Goal: Information Seeking & Learning: Learn about a topic

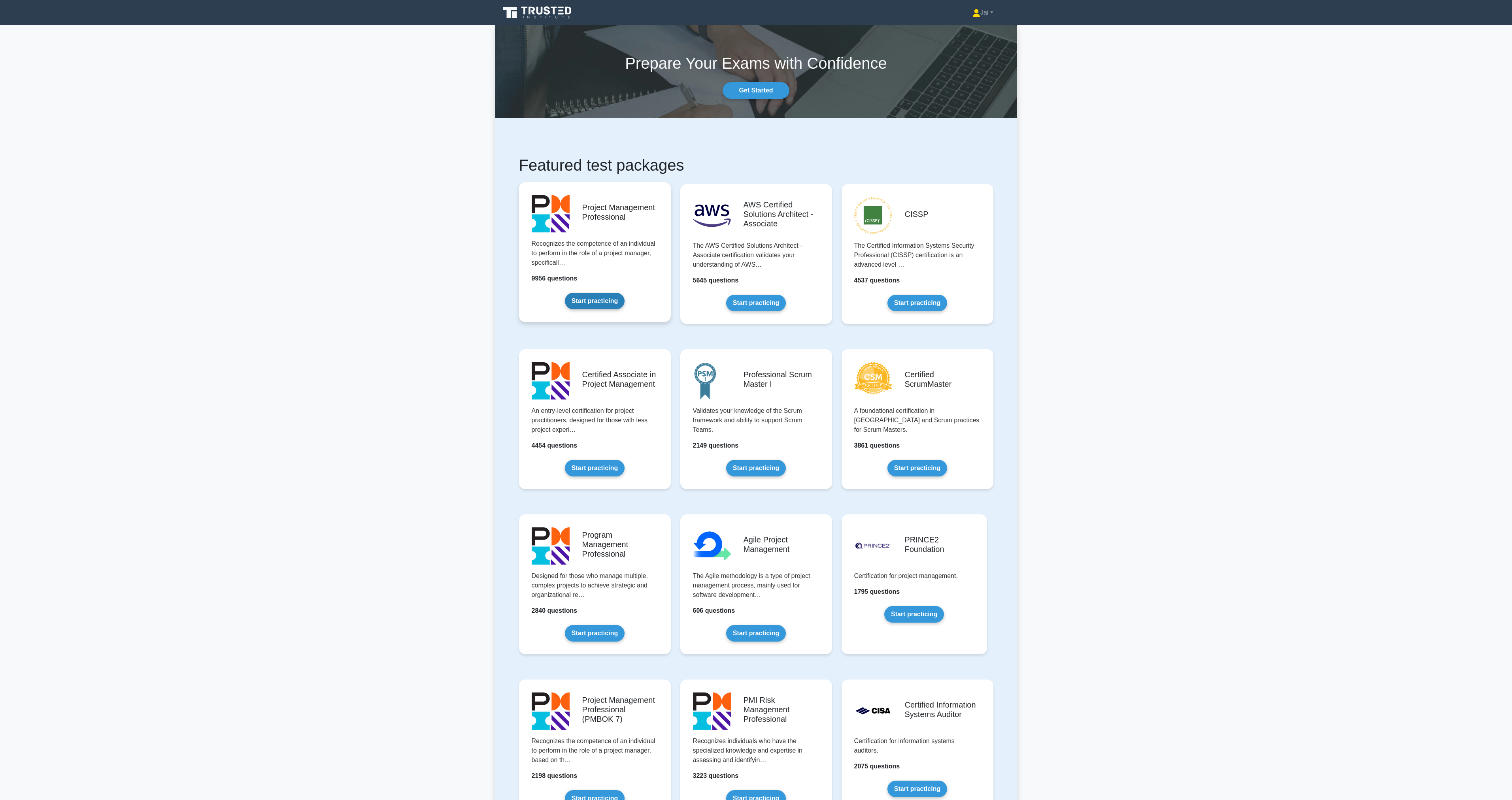
click at [624, 293] on link "Start practicing" at bounding box center [594, 301] width 60 height 17
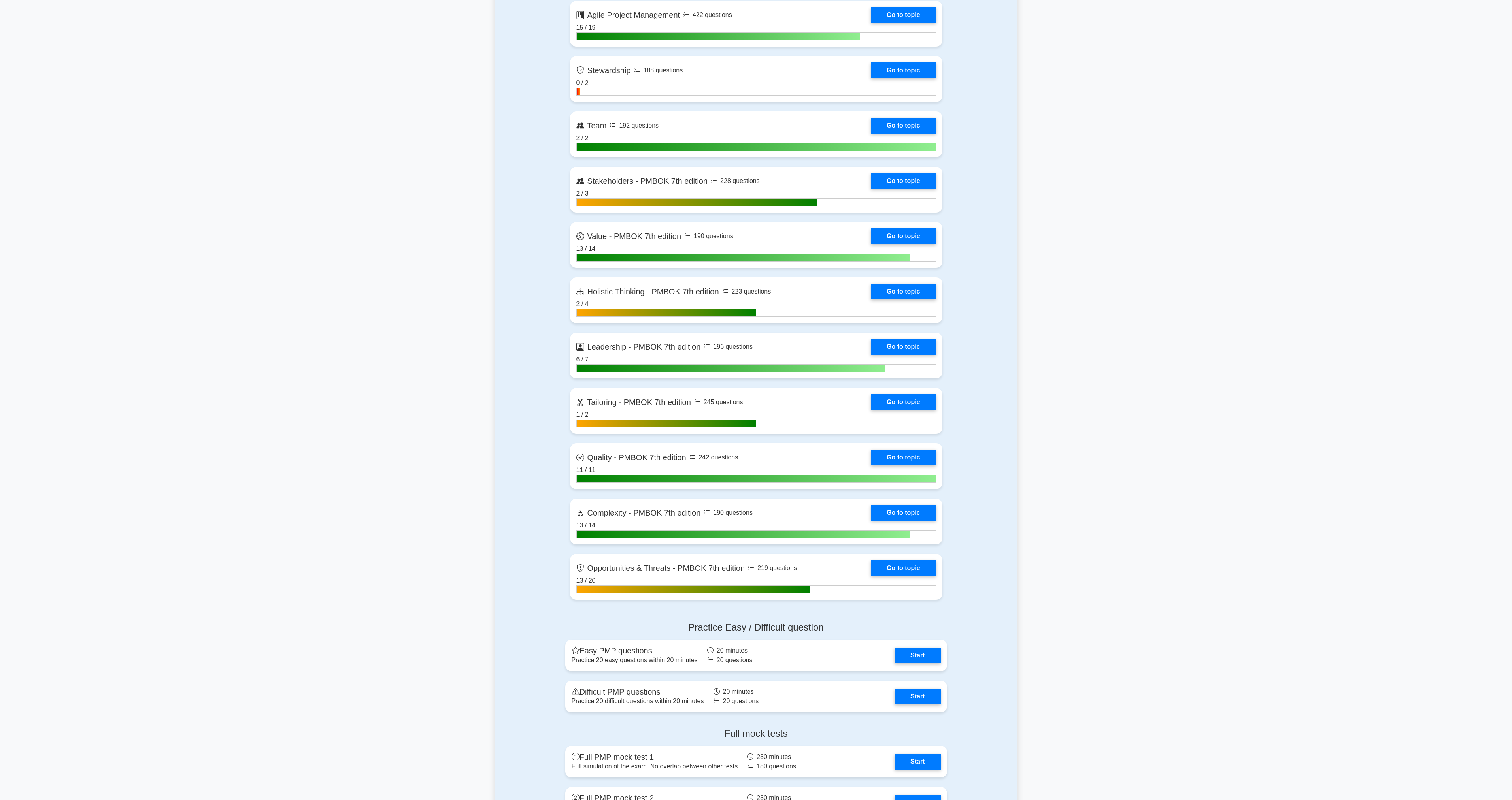
scroll to position [2055, 0]
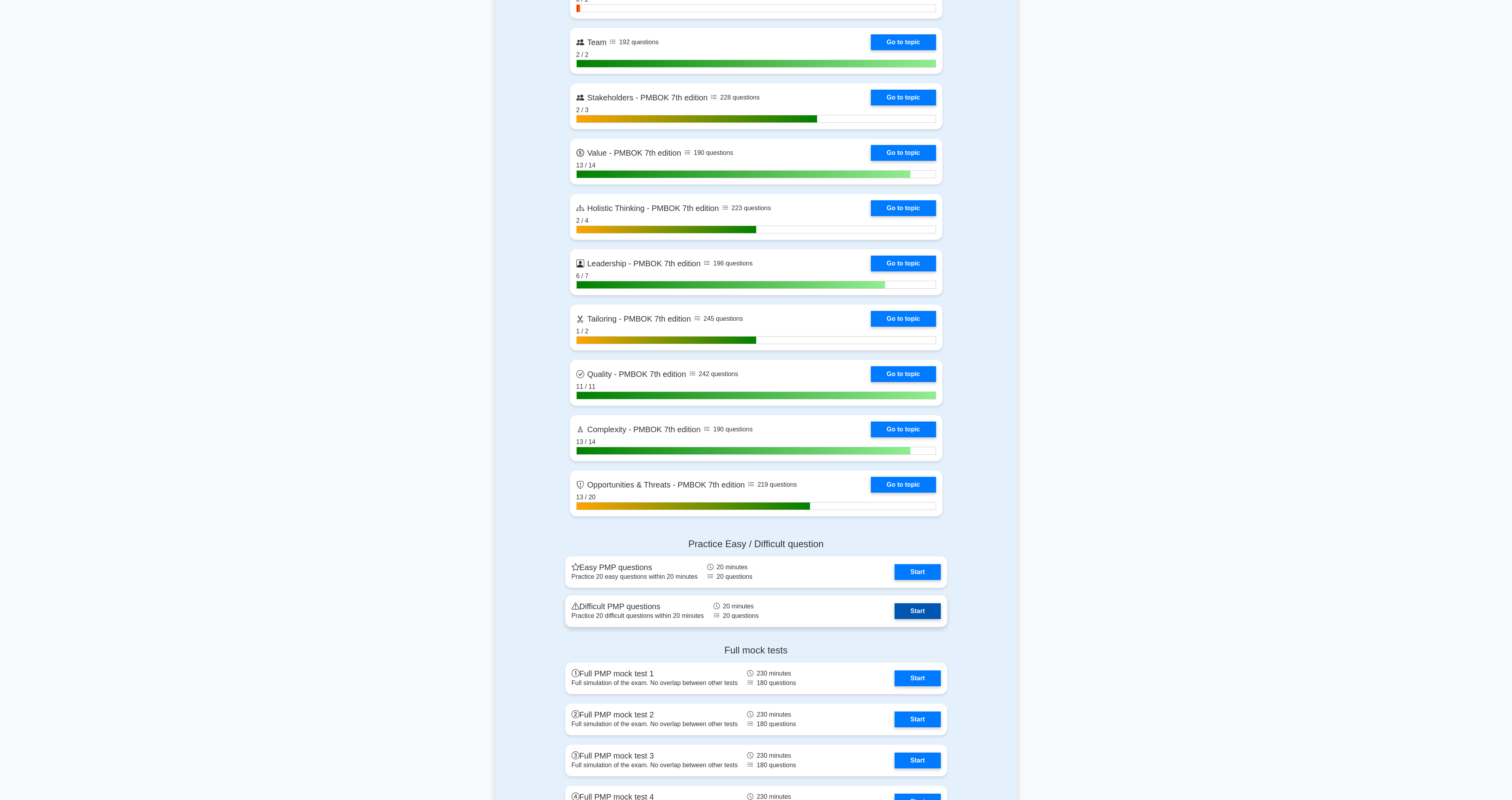
click at [894, 613] on link "Start" at bounding box center [917, 611] width 46 height 16
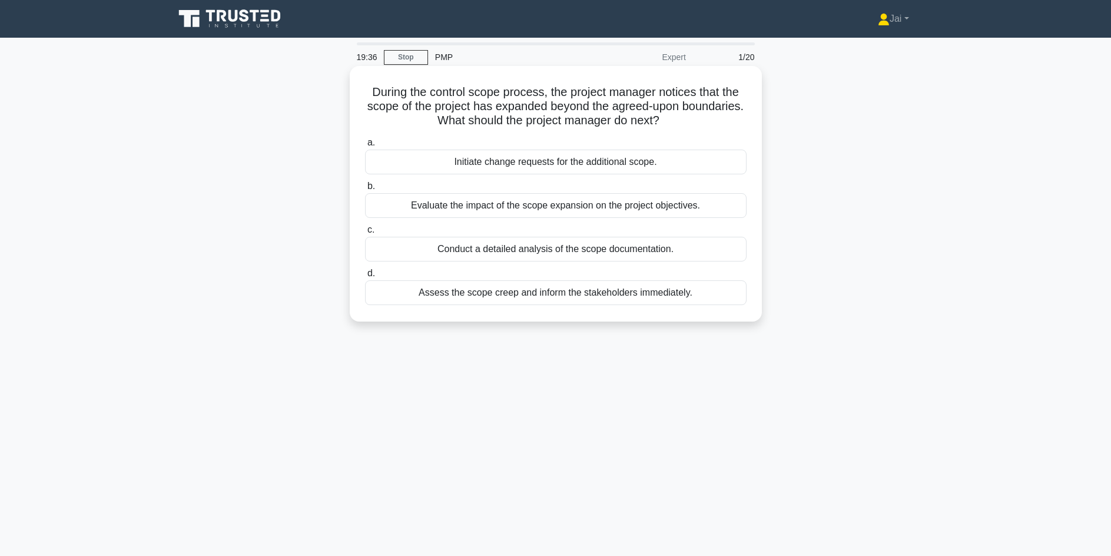
click at [503, 211] on div "Evaluate the impact of the scope expansion on the project objectives." at bounding box center [556, 205] width 382 height 25
click at [365, 190] on input "b. Evaluate the impact of the scope expansion on the project objectives." at bounding box center [365, 187] width 0 height 8
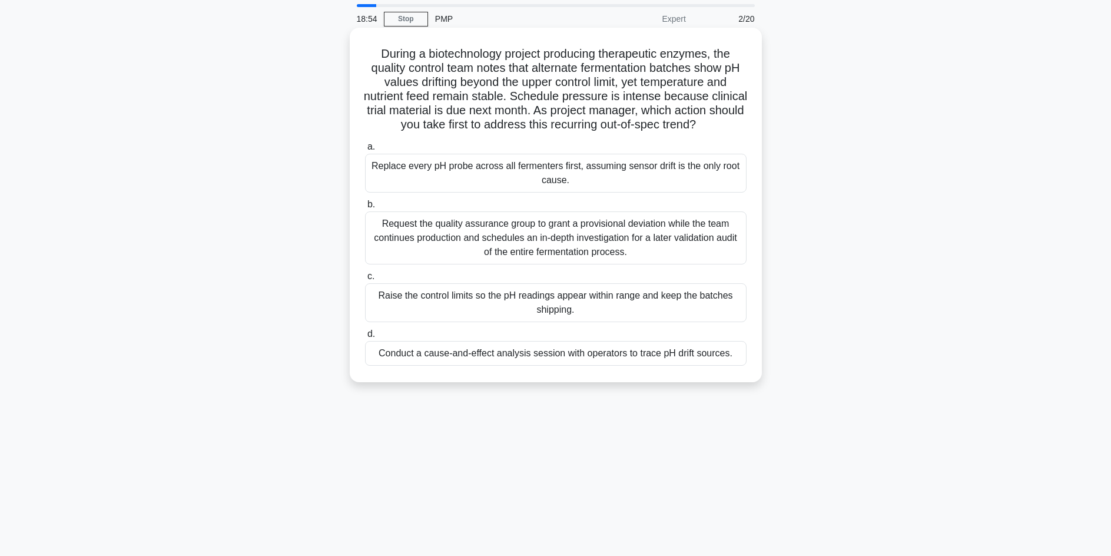
scroll to position [59, 0]
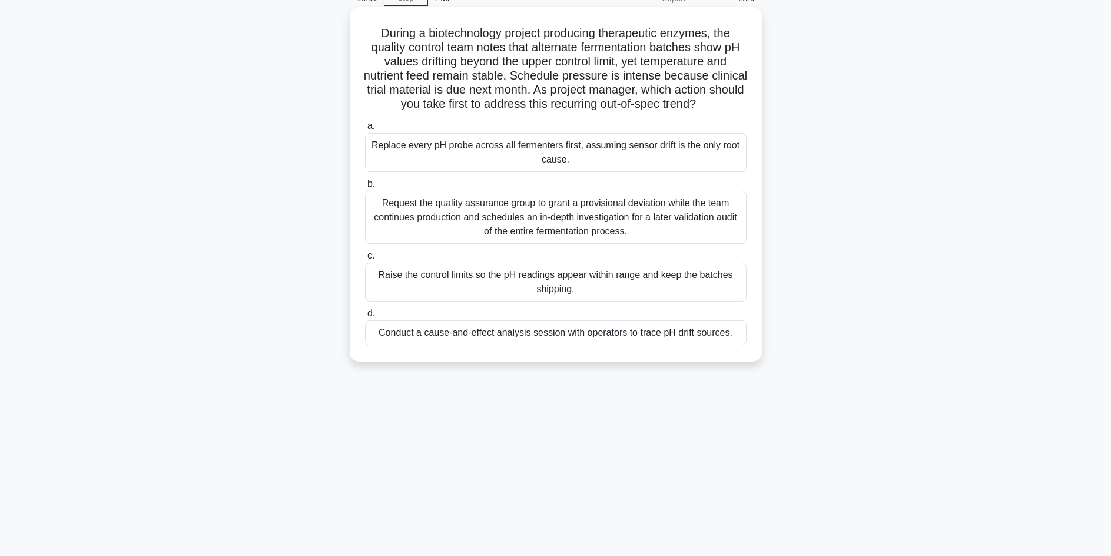
click at [433, 345] on div "Conduct a cause-and-effect analysis session with operators to trace pH drift so…" at bounding box center [556, 332] width 382 height 25
click at [365, 317] on input "d. Conduct a cause-and-effect analysis session with operators to trace pH drift…" at bounding box center [365, 314] width 0 height 8
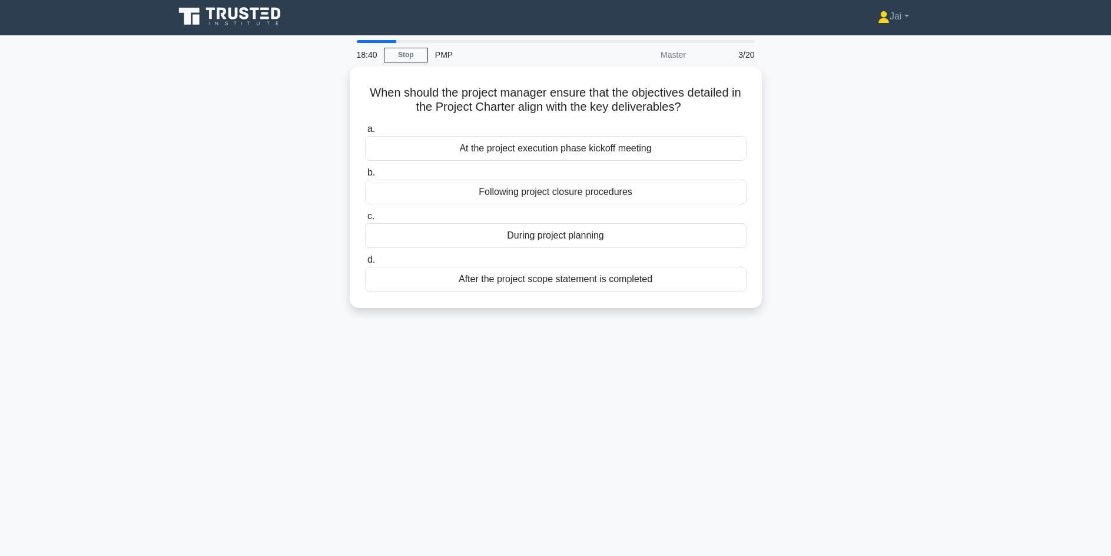
scroll to position [0, 0]
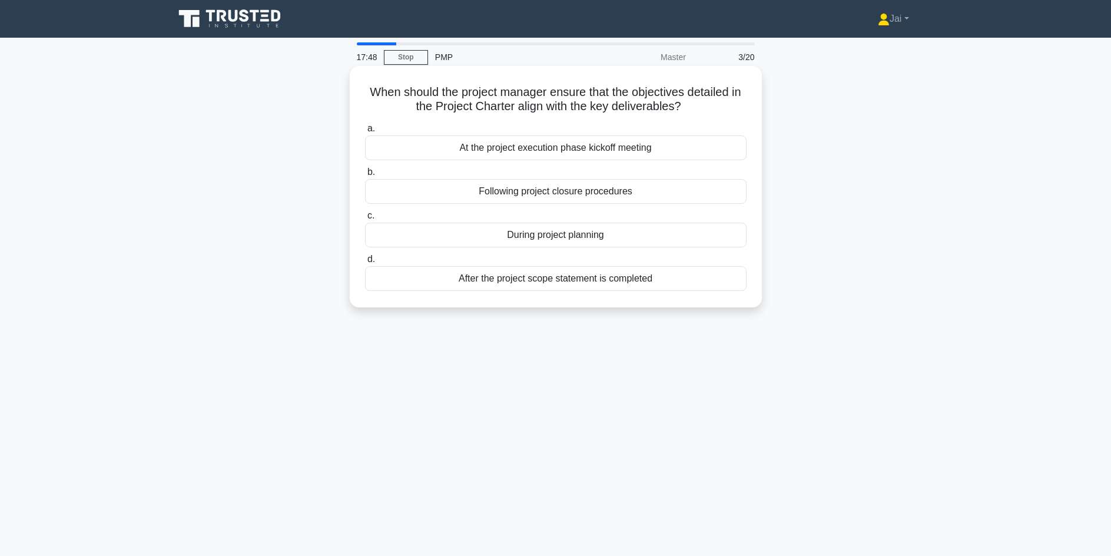
click at [566, 238] on div "During project planning" at bounding box center [556, 235] width 382 height 25
click at [365, 220] on input "c. During project planning" at bounding box center [365, 216] width 0 height 8
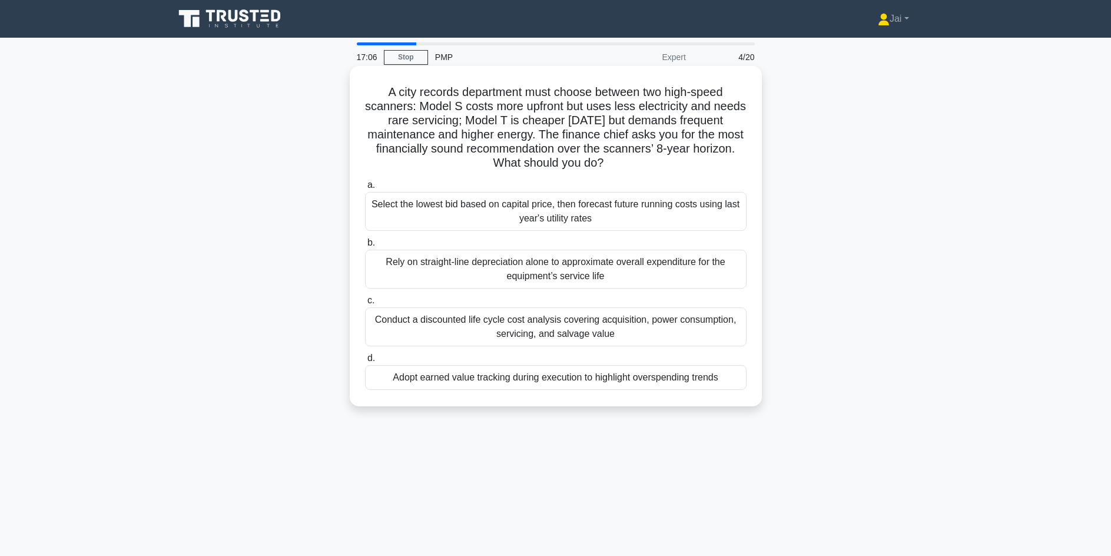
click at [475, 334] on div "Conduct a discounted life cycle cost analysis covering acquisition, power consu…" at bounding box center [556, 326] width 382 height 39
click at [365, 304] on input "c. Conduct a discounted life cycle cost analysis covering acquisition, power co…" at bounding box center [365, 301] width 0 height 8
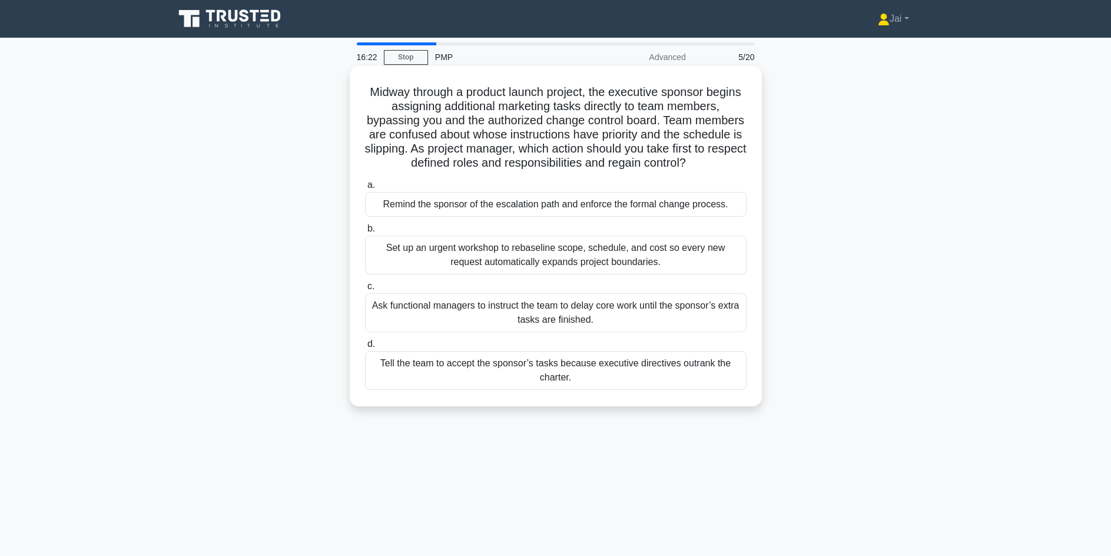
click at [466, 210] on div "Remind the sponsor of the escalation path and enforce the formal change process." at bounding box center [556, 204] width 382 height 25
click at [365, 189] on input "a. Remind the sponsor of the escalation path and enforce the formal change proc…" at bounding box center [365, 185] width 0 height 8
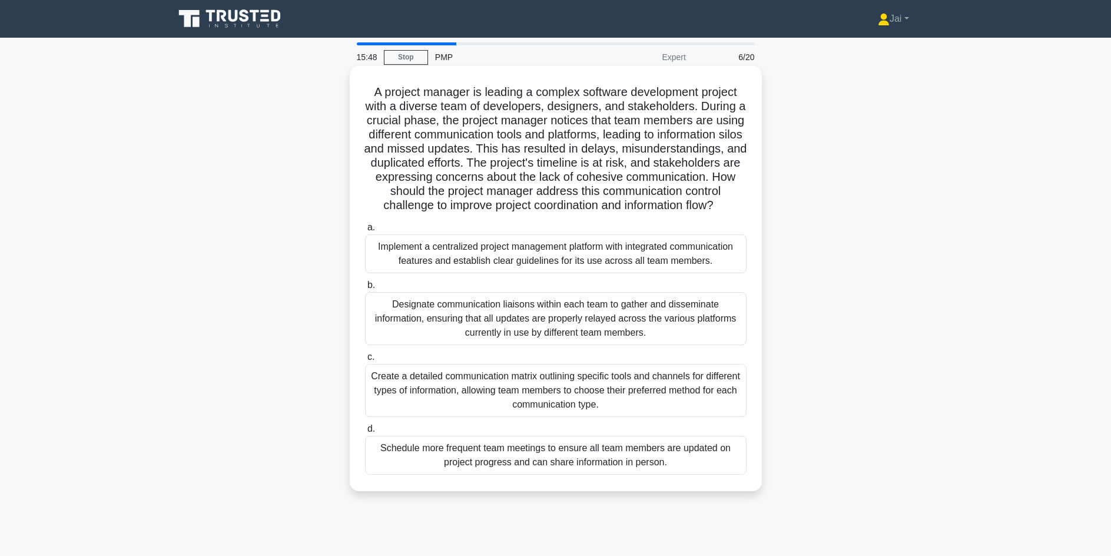
click at [516, 273] on div "Implement a centralized project management platform with integrated communicati…" at bounding box center [556, 253] width 382 height 39
click at [365, 231] on input "a. Implement a centralized project management platform with integrated communic…" at bounding box center [365, 228] width 0 height 8
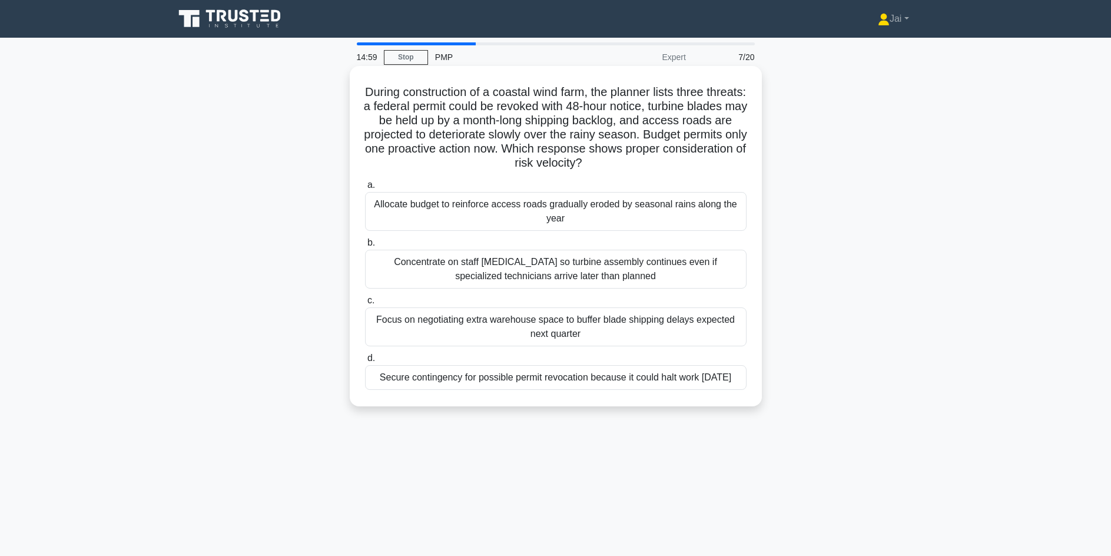
click at [433, 390] on div "Secure contingency for possible permit revocation because it could halt work wi…" at bounding box center [556, 377] width 382 height 25
click at [365, 362] on input "d. Secure contingency for possible permit revocation because it could halt work…" at bounding box center [365, 358] width 0 height 8
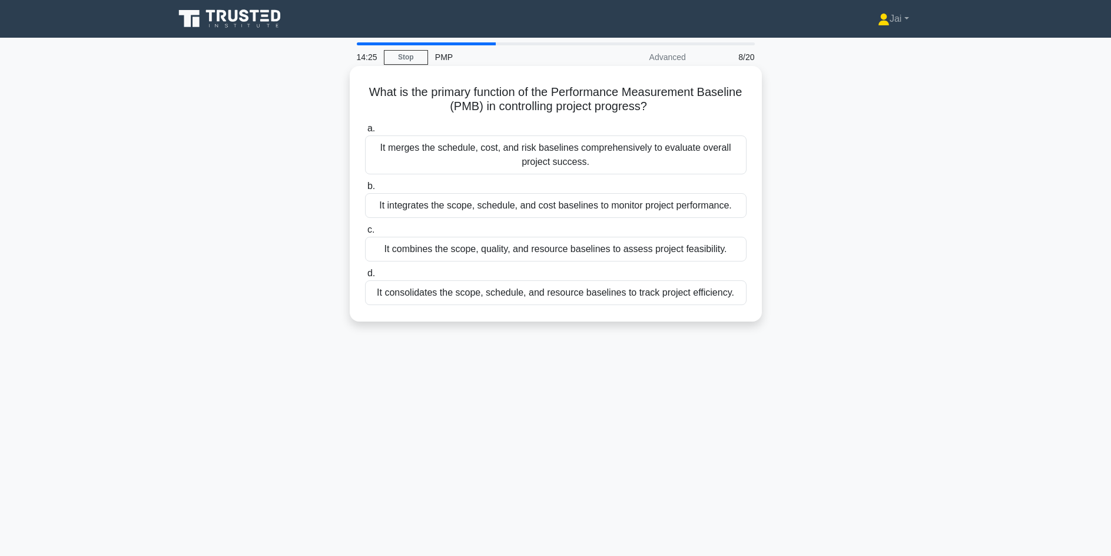
click at [531, 212] on div "It integrates the scope, schedule, and cost baselines to monitor project perfor…" at bounding box center [556, 205] width 382 height 25
click at [365, 190] on input "b. It integrates the scope, schedule, and cost baselines to monitor project per…" at bounding box center [365, 187] width 0 height 8
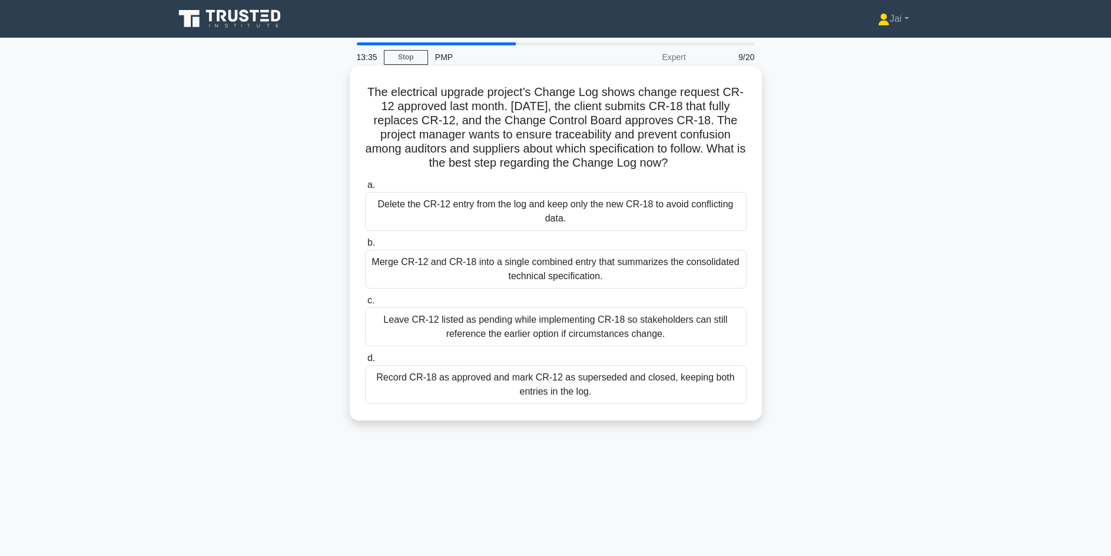
click at [394, 390] on div "Record CR-18 as approved and mark CR-12 as superseded and closed, keeping both …" at bounding box center [556, 384] width 382 height 39
click at [365, 362] on input "d. Record CR-18 as approved and mark CR-12 as superseded and closed, keeping bo…" at bounding box center [365, 358] width 0 height 8
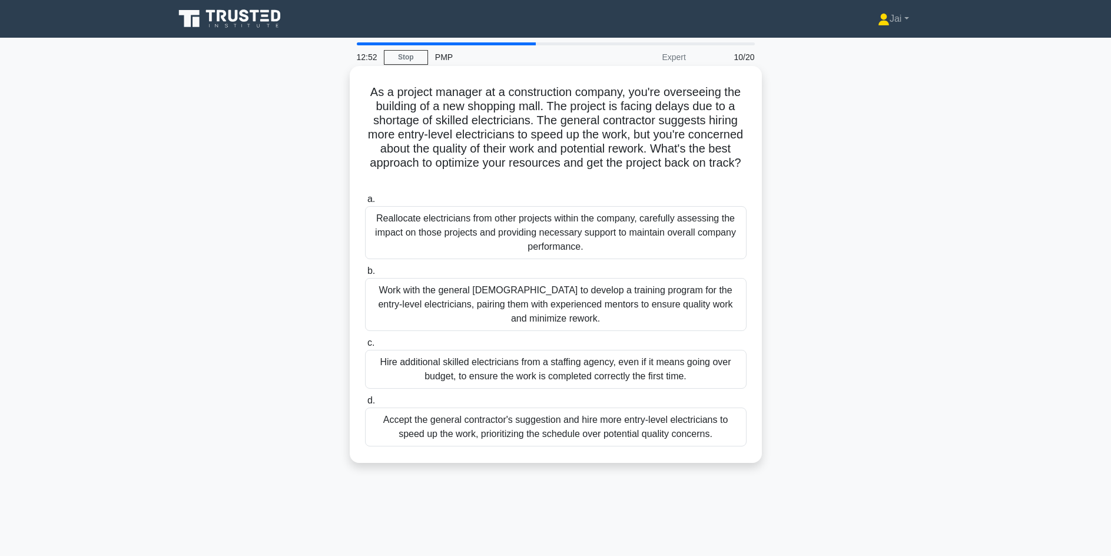
click at [430, 308] on div "Work with the general contractor to develop a training program for the entry-le…" at bounding box center [556, 304] width 382 height 53
click at [365, 275] on input "b. Work with the general contractor to develop a training program for the entry…" at bounding box center [365, 271] width 0 height 8
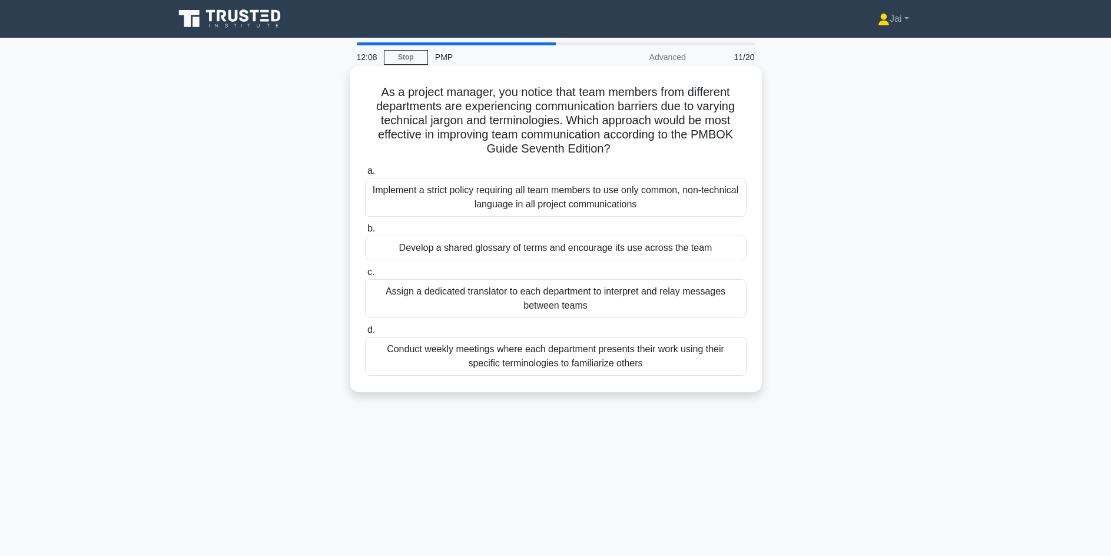
click at [539, 254] on div "Develop a shared glossary of terms and encourage its use across the team" at bounding box center [556, 248] width 382 height 25
click at [365, 233] on input "b. Develop a shared glossary of terms and encourage its use across the team" at bounding box center [365, 229] width 0 height 8
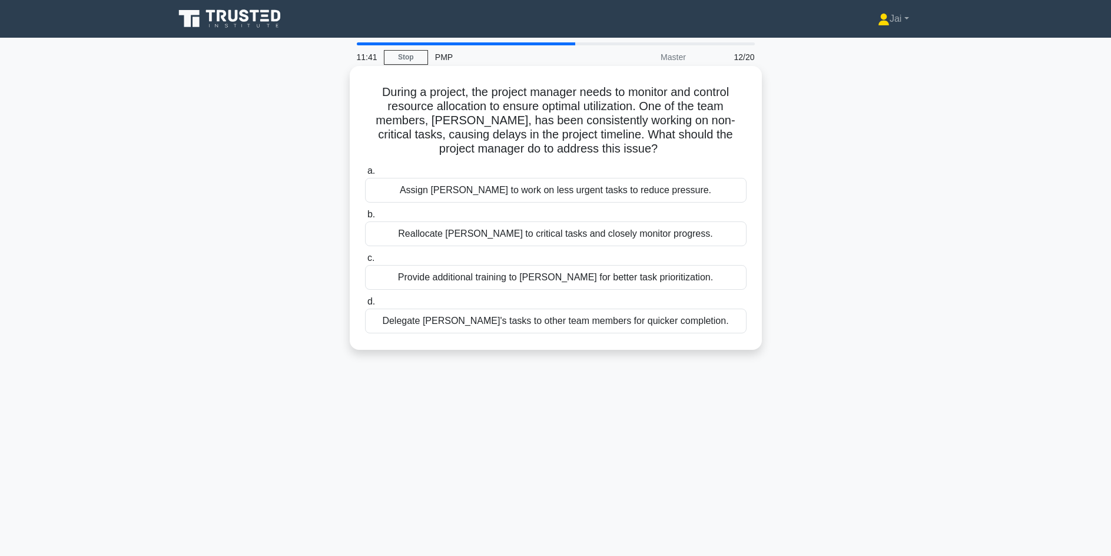
click at [472, 283] on div "Provide additional training to [PERSON_NAME] for better task prioritization." at bounding box center [556, 277] width 382 height 25
click at [365, 262] on input "c. Provide additional training to John for better task prioritization." at bounding box center [365, 258] width 0 height 8
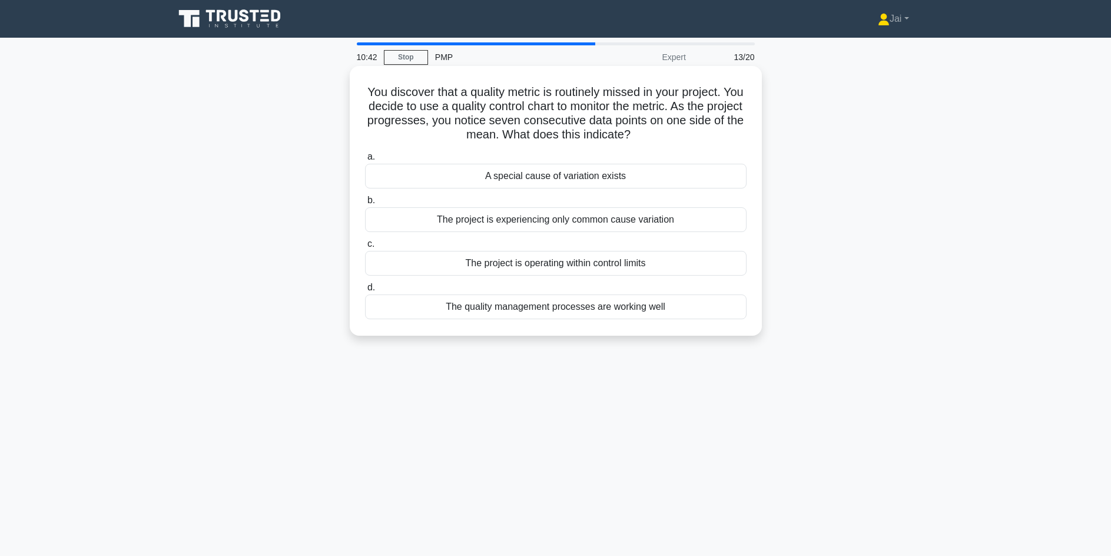
click at [565, 185] on div "A special cause of variation exists" at bounding box center [556, 176] width 382 height 25
click at [365, 161] on input "a. A special cause of variation exists" at bounding box center [365, 157] width 0 height 8
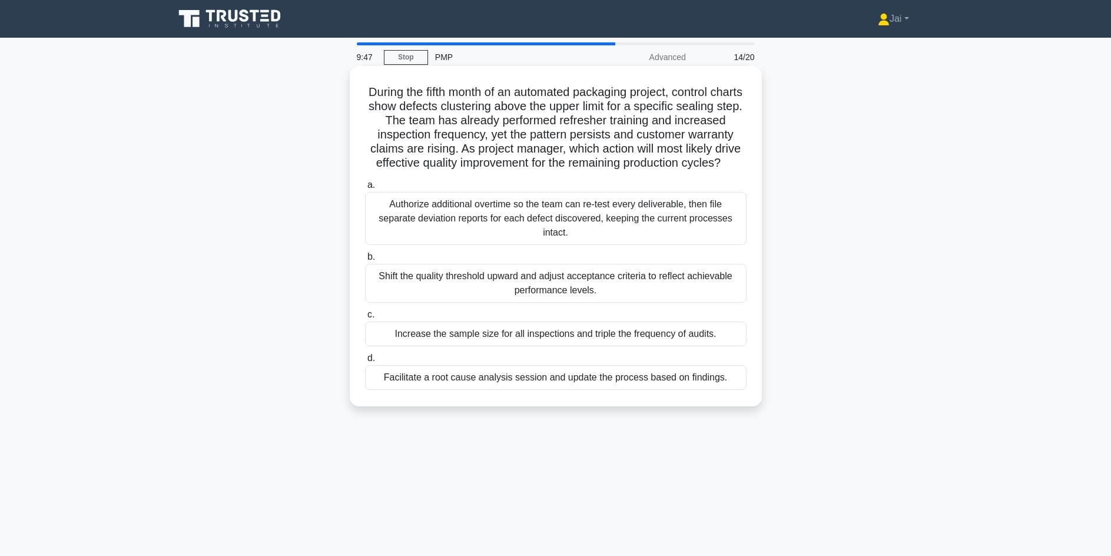
click at [450, 390] on div "Facilitate a root cause analysis session and update the process based on findin…" at bounding box center [556, 377] width 382 height 25
click at [365, 362] on input "d. Facilitate a root cause analysis session and update the process based on fin…" at bounding box center [365, 358] width 0 height 8
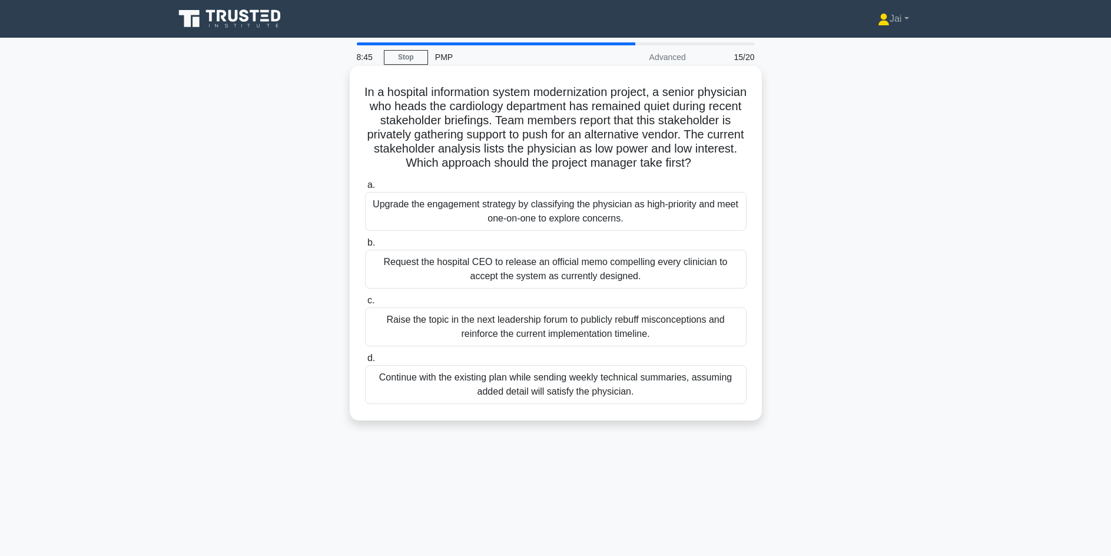
click at [404, 230] on div "Upgrade the engagement strategy by classifying the physician as high-priority a…" at bounding box center [556, 211] width 382 height 39
click at [365, 189] on input "a. Upgrade the engagement strategy by classifying the physician as high-priorit…" at bounding box center [365, 185] width 0 height 8
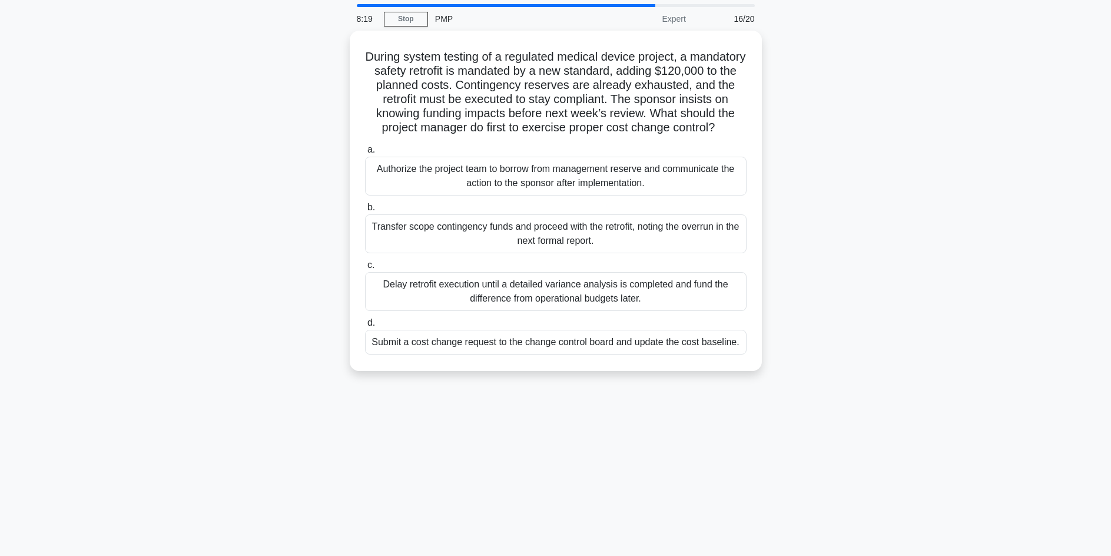
scroll to position [59, 0]
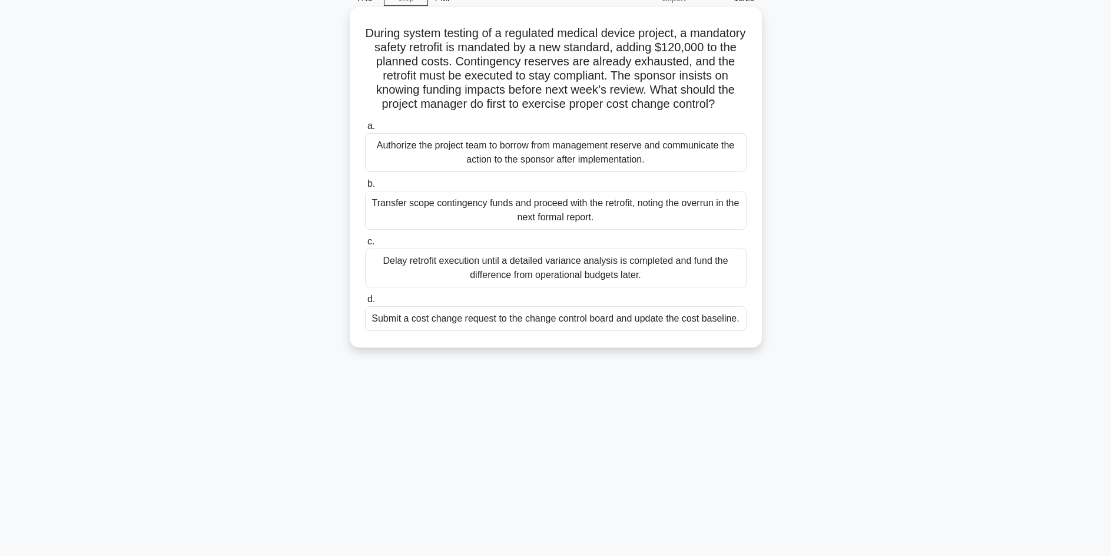
click at [432, 331] on div "Submit a cost change request to the change control board and update the cost ba…" at bounding box center [556, 318] width 382 height 25
click at [365, 303] on input "d. Submit a cost change request to the change control board and update the cost…" at bounding box center [365, 300] width 0 height 8
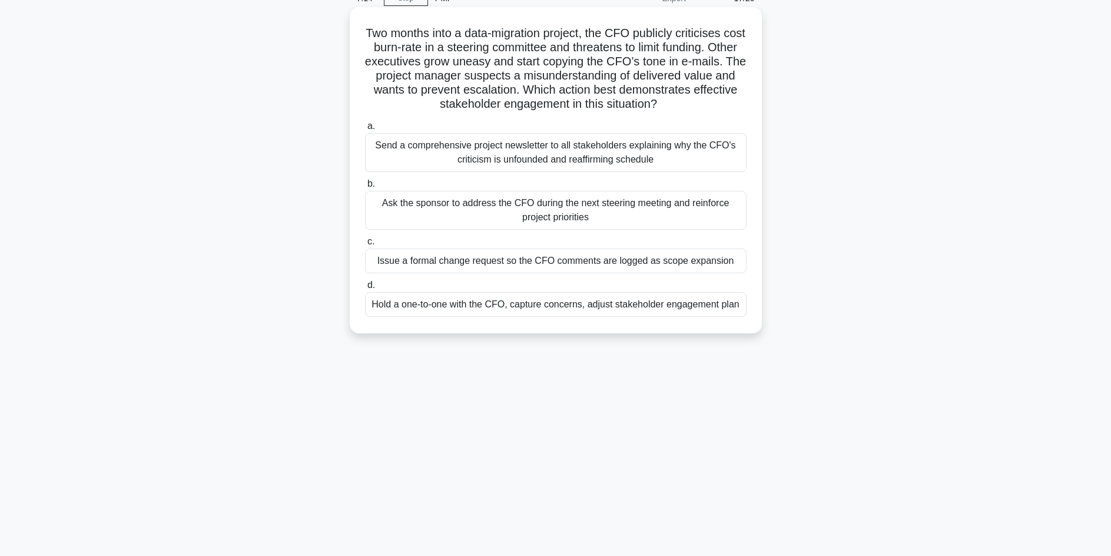
click at [458, 311] on div "Hold a one-to-one with the CFO, capture concerns, adjust stakeholder engagement…" at bounding box center [556, 304] width 382 height 25
click at [365, 289] on input "d. Hold a one-to-one with the CFO, capture concerns, adjust stakeholder engagem…" at bounding box center [365, 285] width 0 height 8
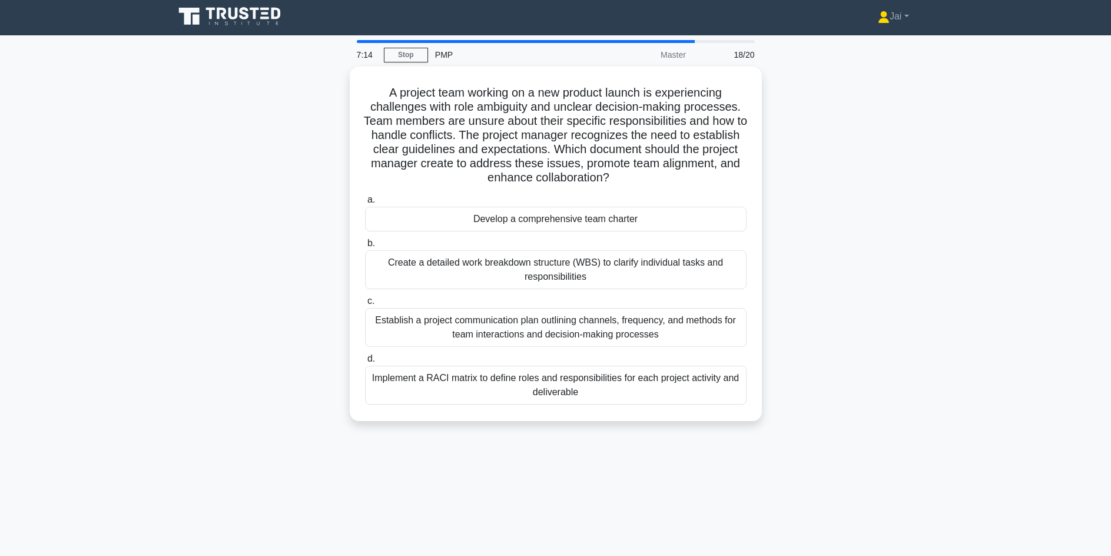
scroll to position [0, 0]
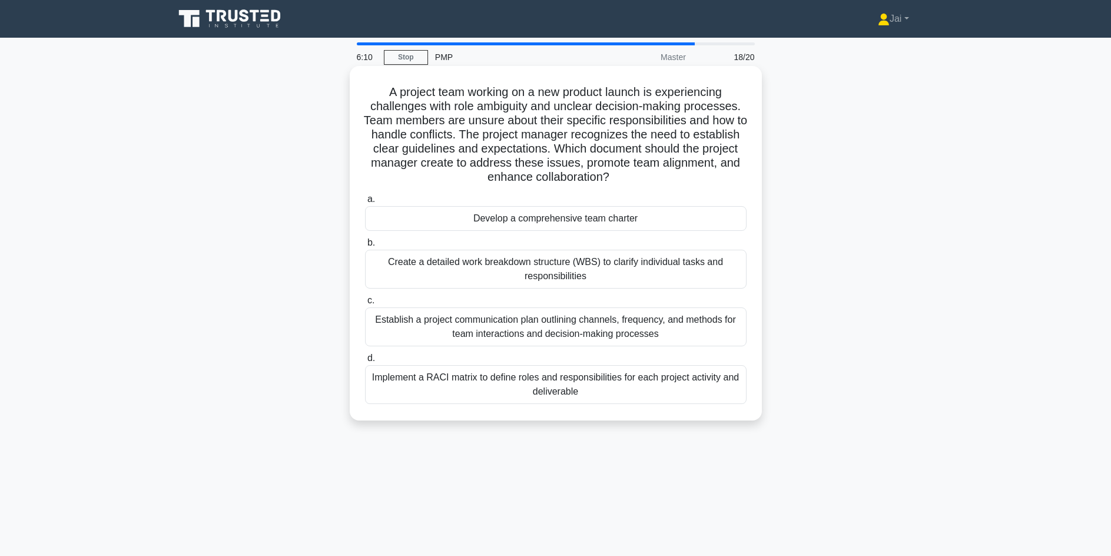
click at [476, 384] on div "Implement a RACI matrix to define roles and responsibilities for each project a…" at bounding box center [556, 384] width 382 height 39
click at [365, 362] on input "d. Implement a RACI matrix to define roles and responsibilities for each projec…" at bounding box center [365, 358] width 0 height 8
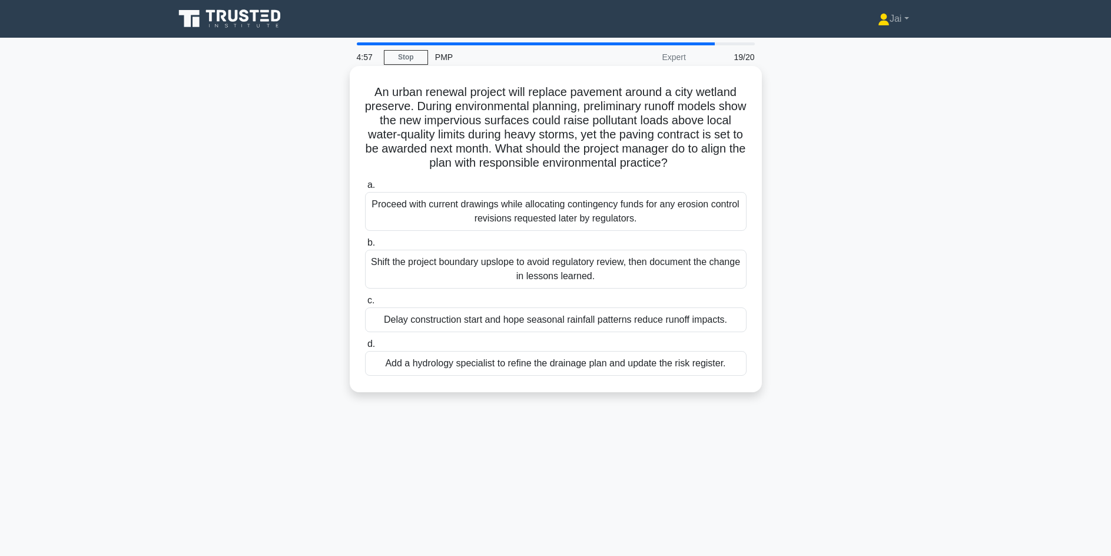
click at [417, 370] on div "Add a hydrology specialist to refine the drainage plan and update the risk regi…" at bounding box center [556, 363] width 382 height 25
click at [365, 348] on input "d. Add a hydrology specialist to refine the drainage plan and update the risk r…" at bounding box center [365, 344] width 0 height 8
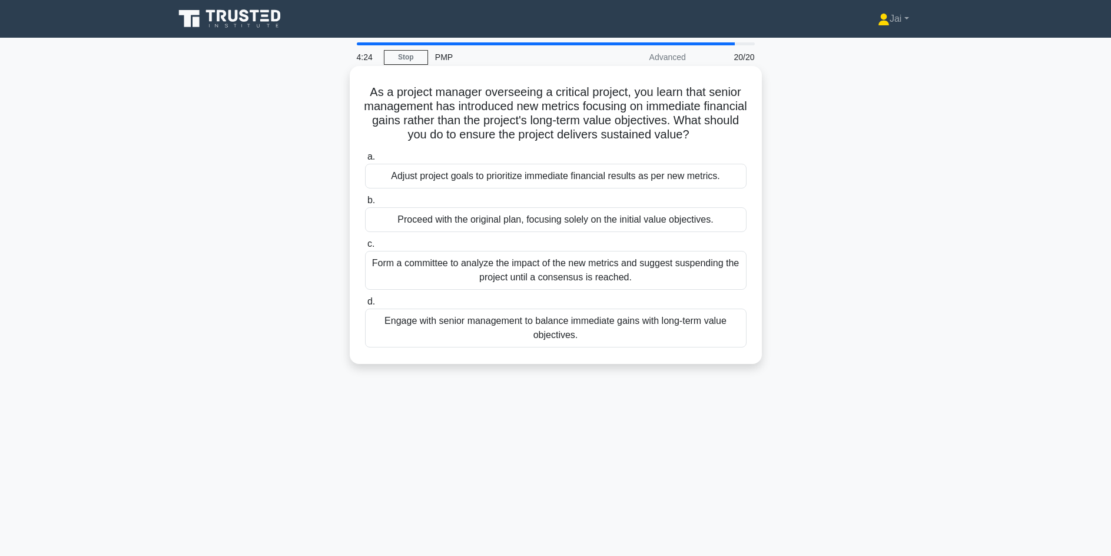
click at [392, 339] on div "Engage with senior management to balance immediate gains with long-term value o…" at bounding box center [556, 328] width 382 height 39
click at [365, 306] on input "d. Engage with senior management to balance immediate gains with long-term valu…" at bounding box center [365, 302] width 0 height 8
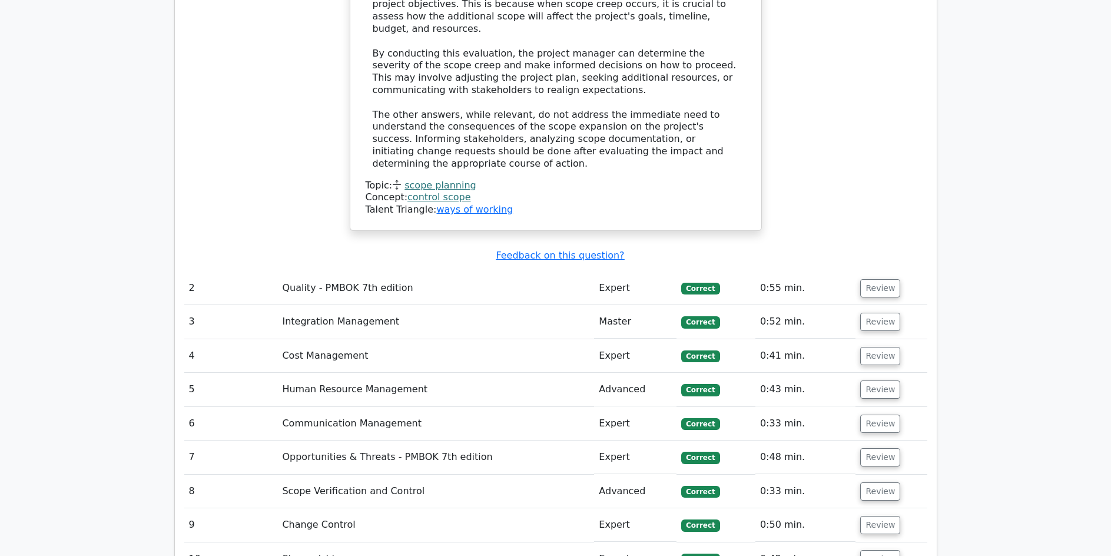
scroll to position [1707, 0]
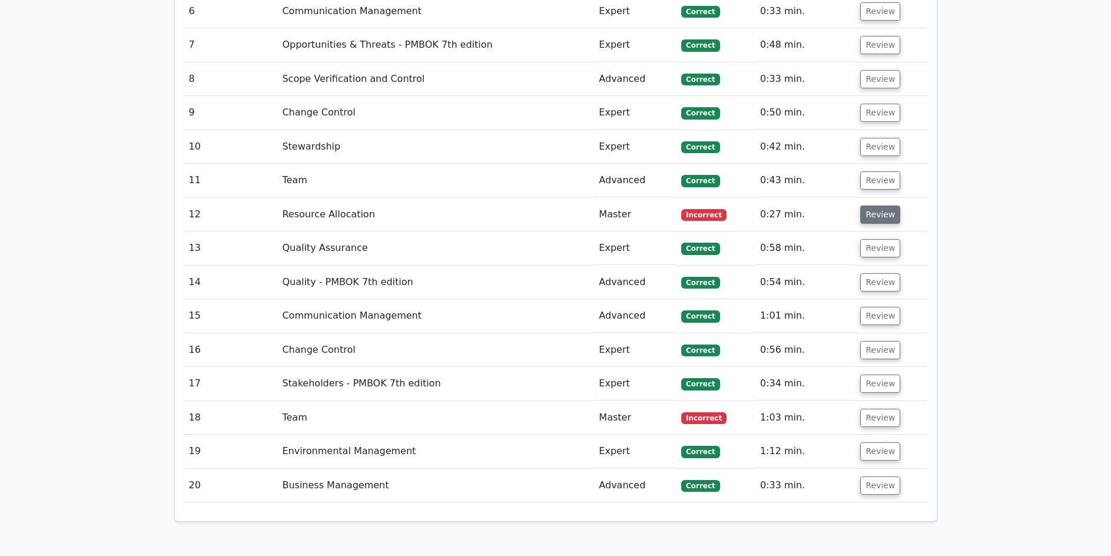
click at [883, 205] on button "Review" at bounding box center [880, 214] width 40 height 18
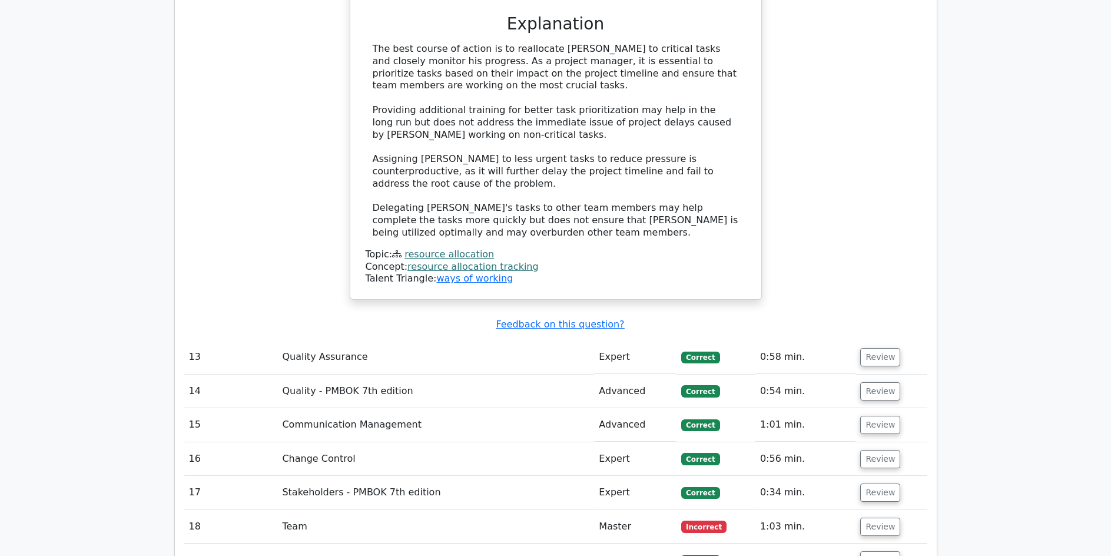
scroll to position [2237, 0]
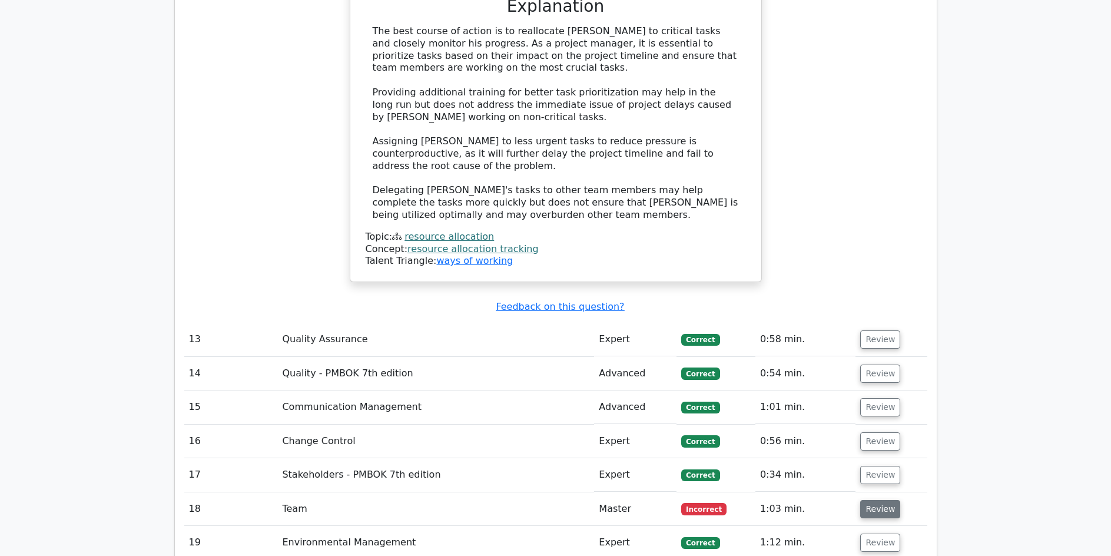
click at [880, 500] on button "Review" at bounding box center [880, 509] width 40 height 18
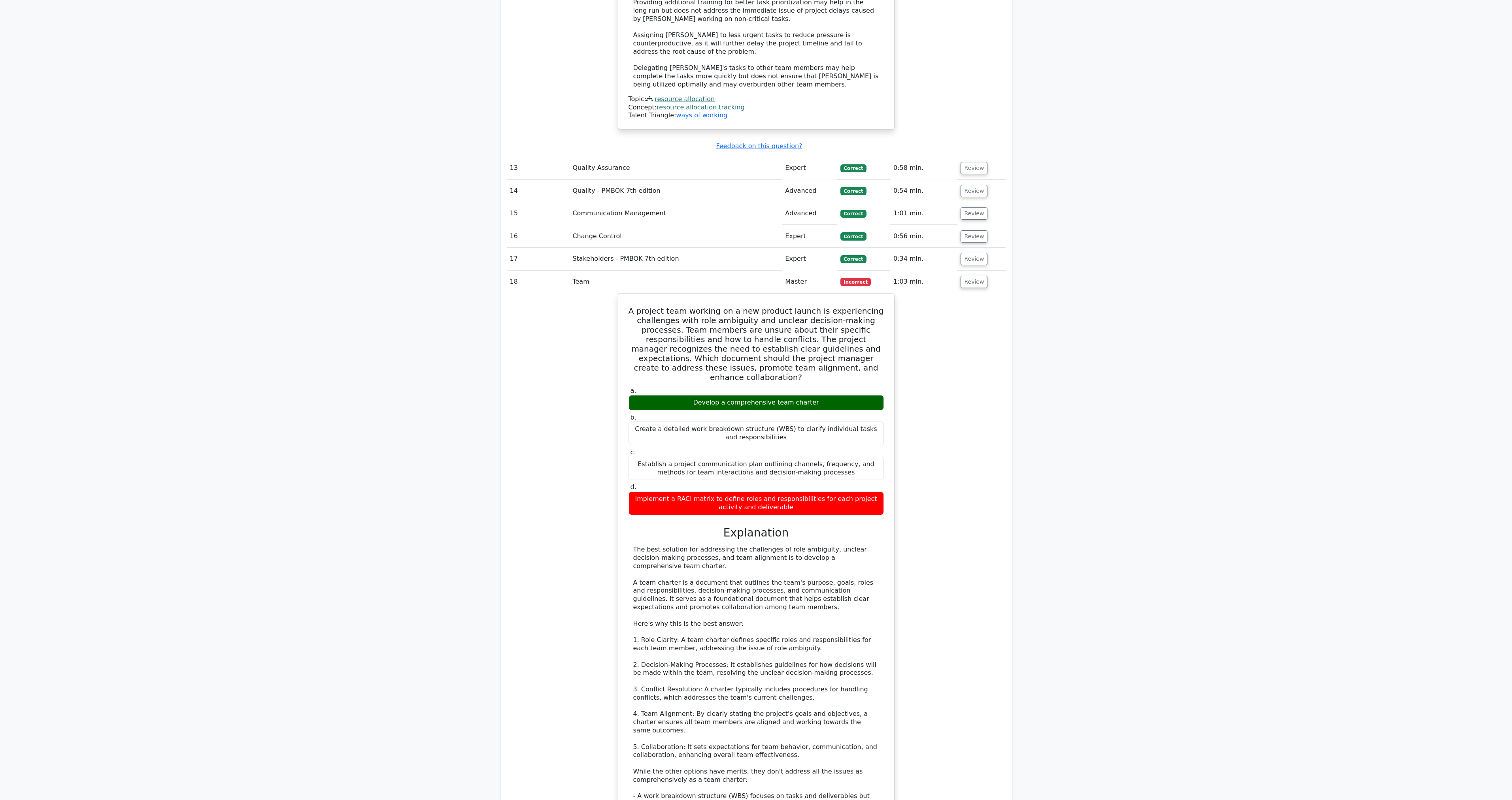
scroll to position [1558, 0]
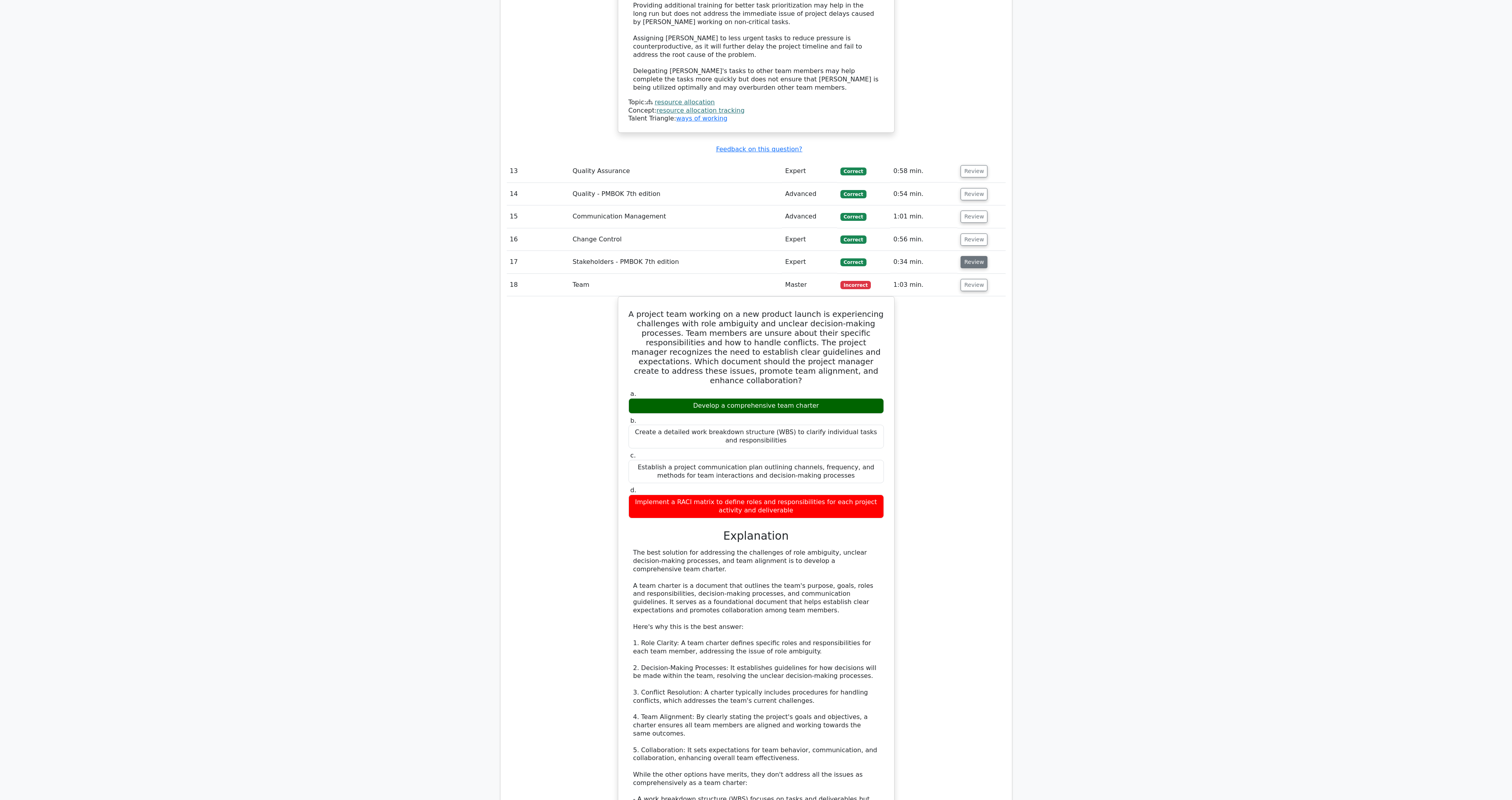
click at [745, 256] on button "Review" at bounding box center [974, 262] width 27 height 12
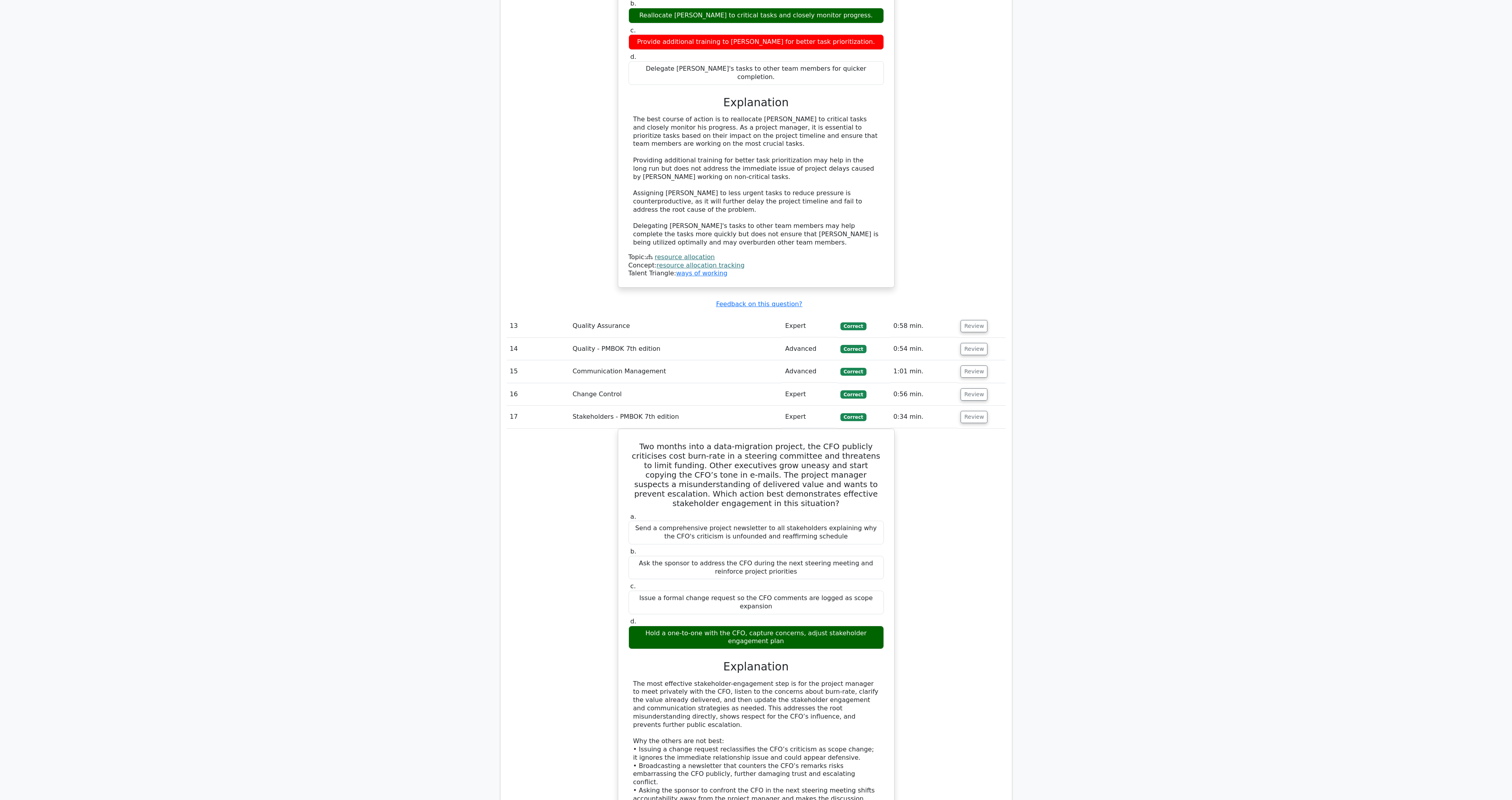
scroll to position [1400, 0]
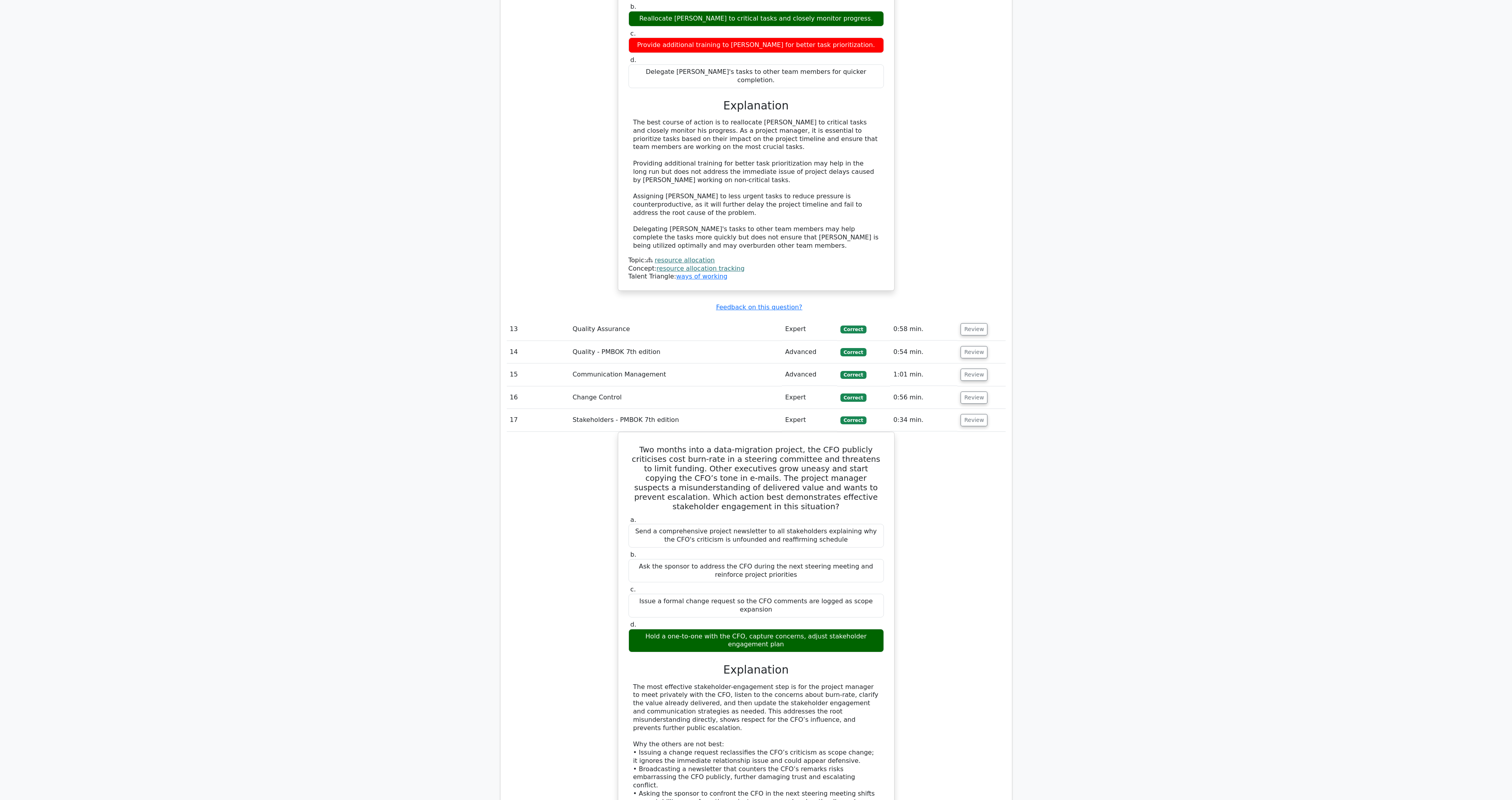
click at [745, 372] on td "Review" at bounding box center [981, 398] width 48 height 23
click at [745, 372] on button "Review" at bounding box center [974, 397] width 27 height 12
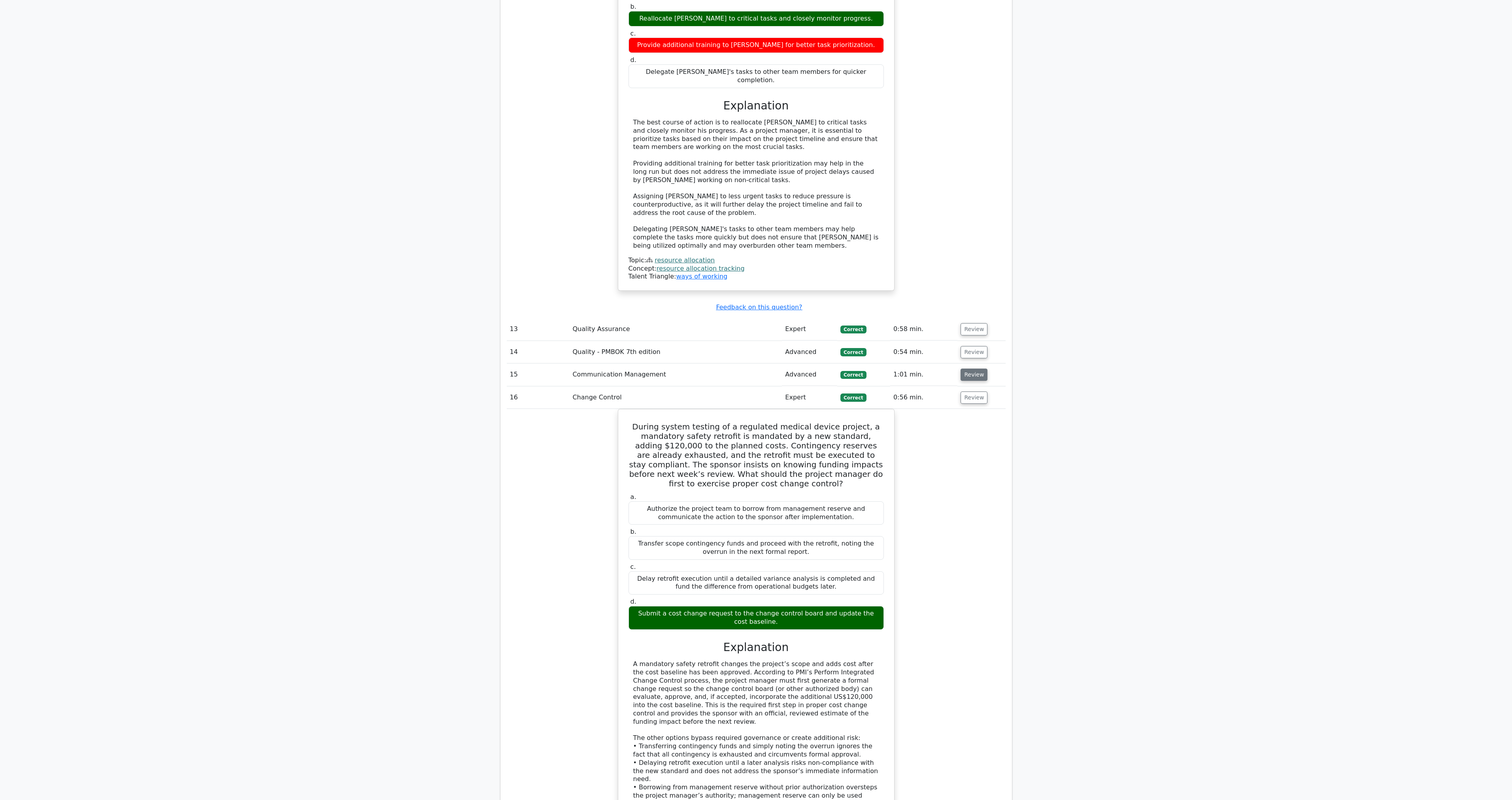
click at [745, 368] on button "Review" at bounding box center [974, 374] width 27 height 12
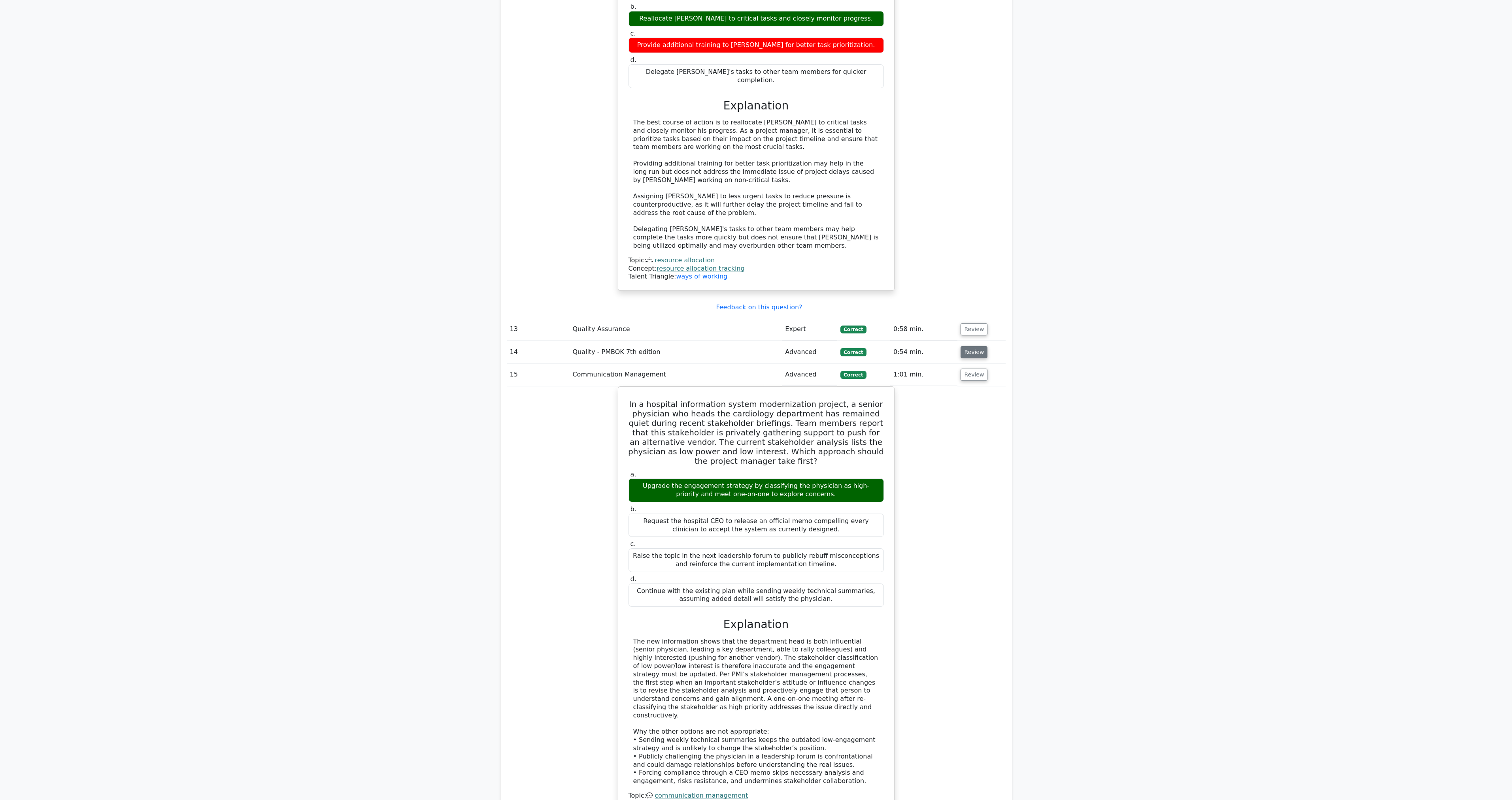
click at [745, 346] on button "Review" at bounding box center [974, 352] width 27 height 12
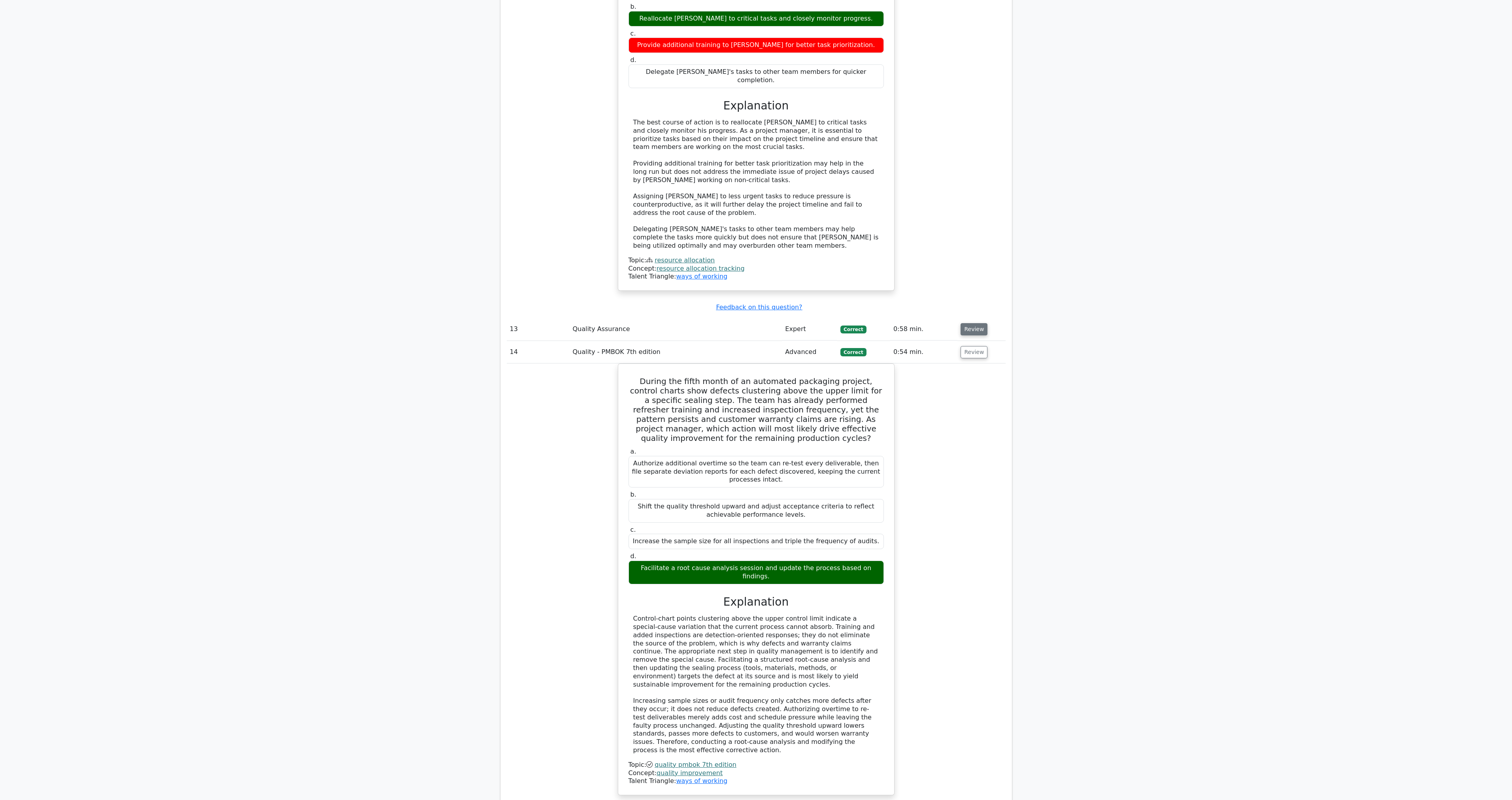
click at [745, 323] on button "Review" at bounding box center [974, 330] width 27 height 12
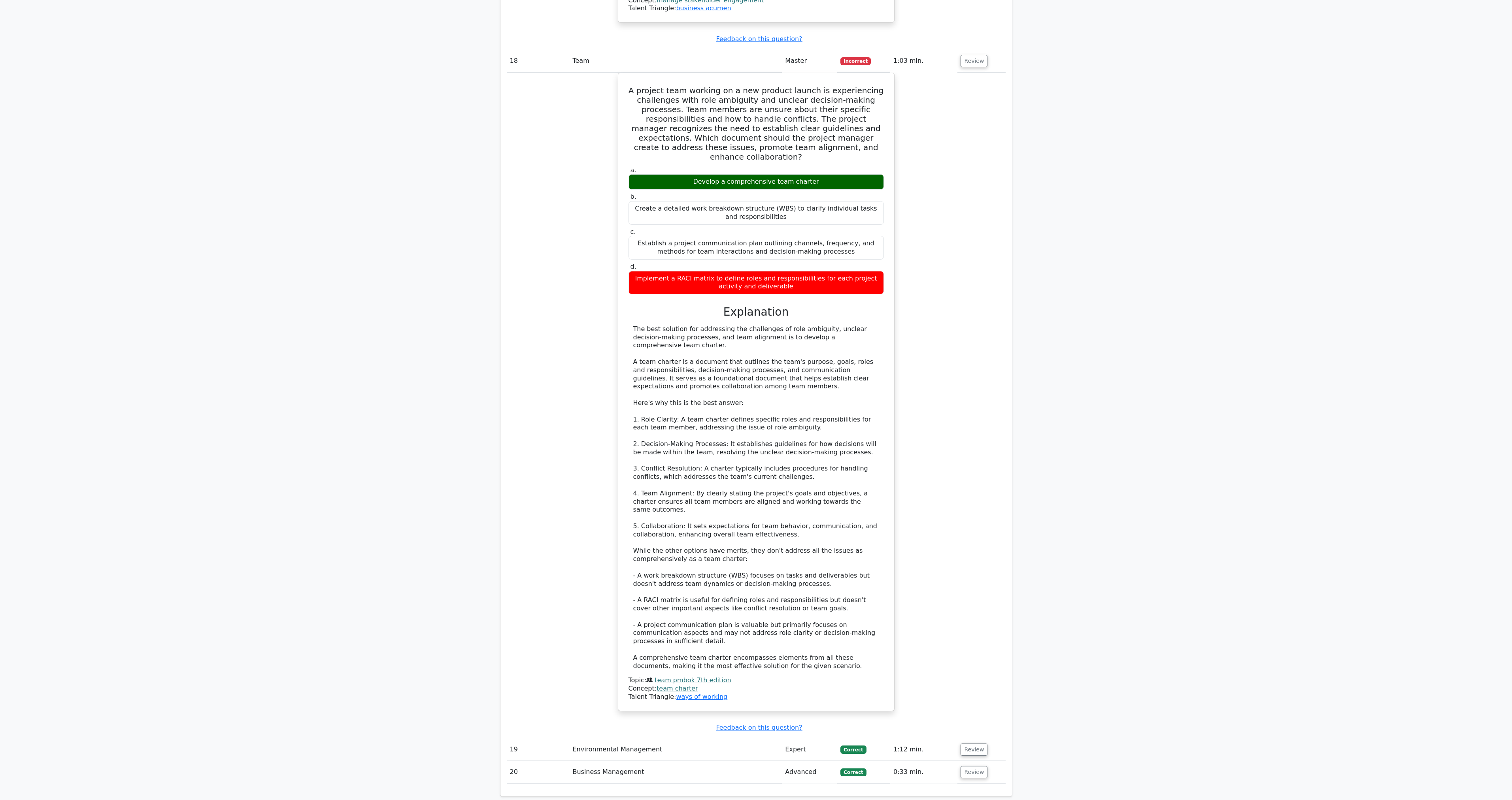
scroll to position [3968, 0]
click at [745, 372] on button "Review" at bounding box center [974, 749] width 27 height 12
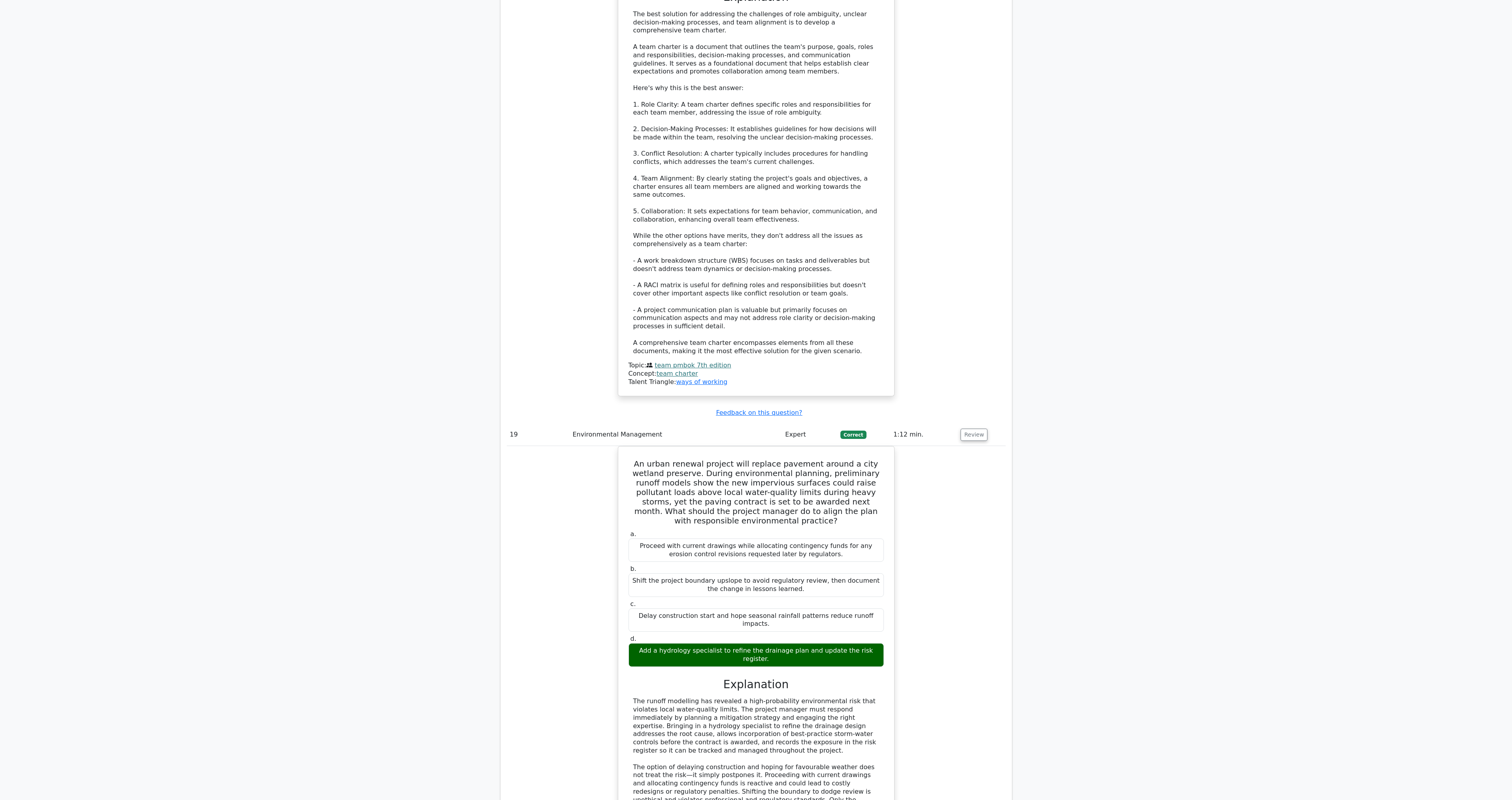
scroll to position [4368, 0]
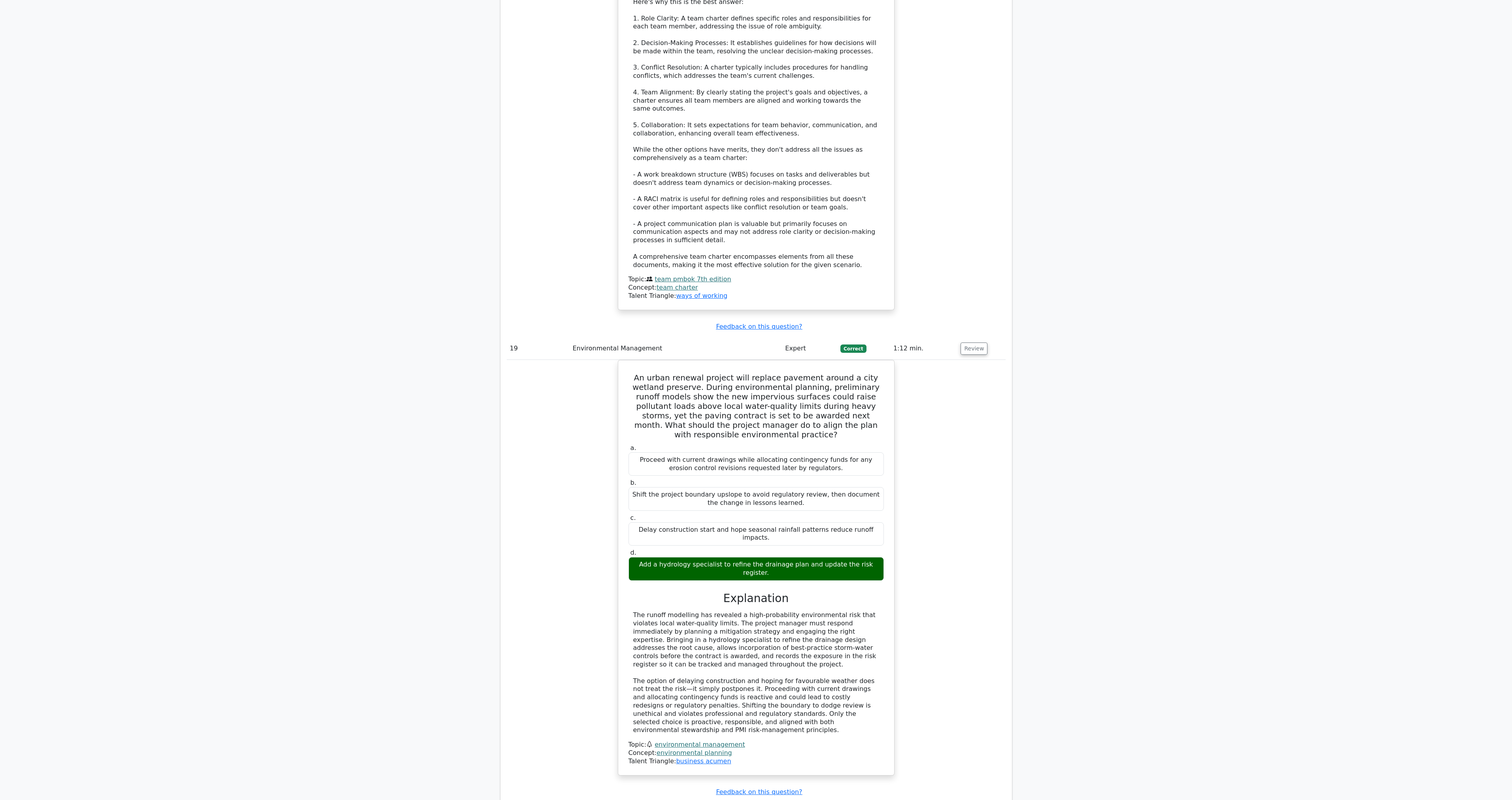
click at [745, 372] on button "Review" at bounding box center [974, 813] width 27 height 12
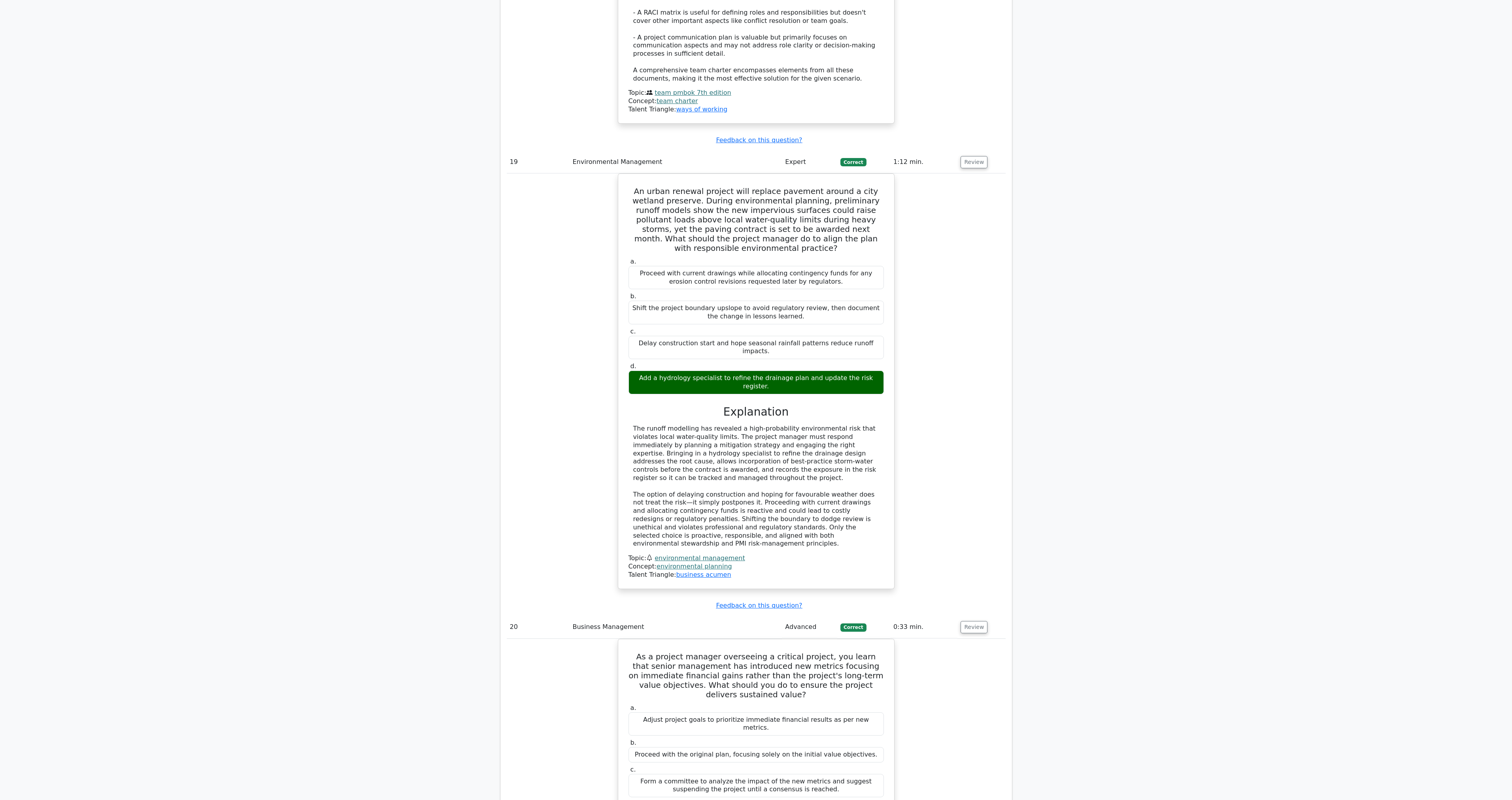
scroll to position [4605, 0]
